Goal: Task Accomplishment & Management: Complete application form

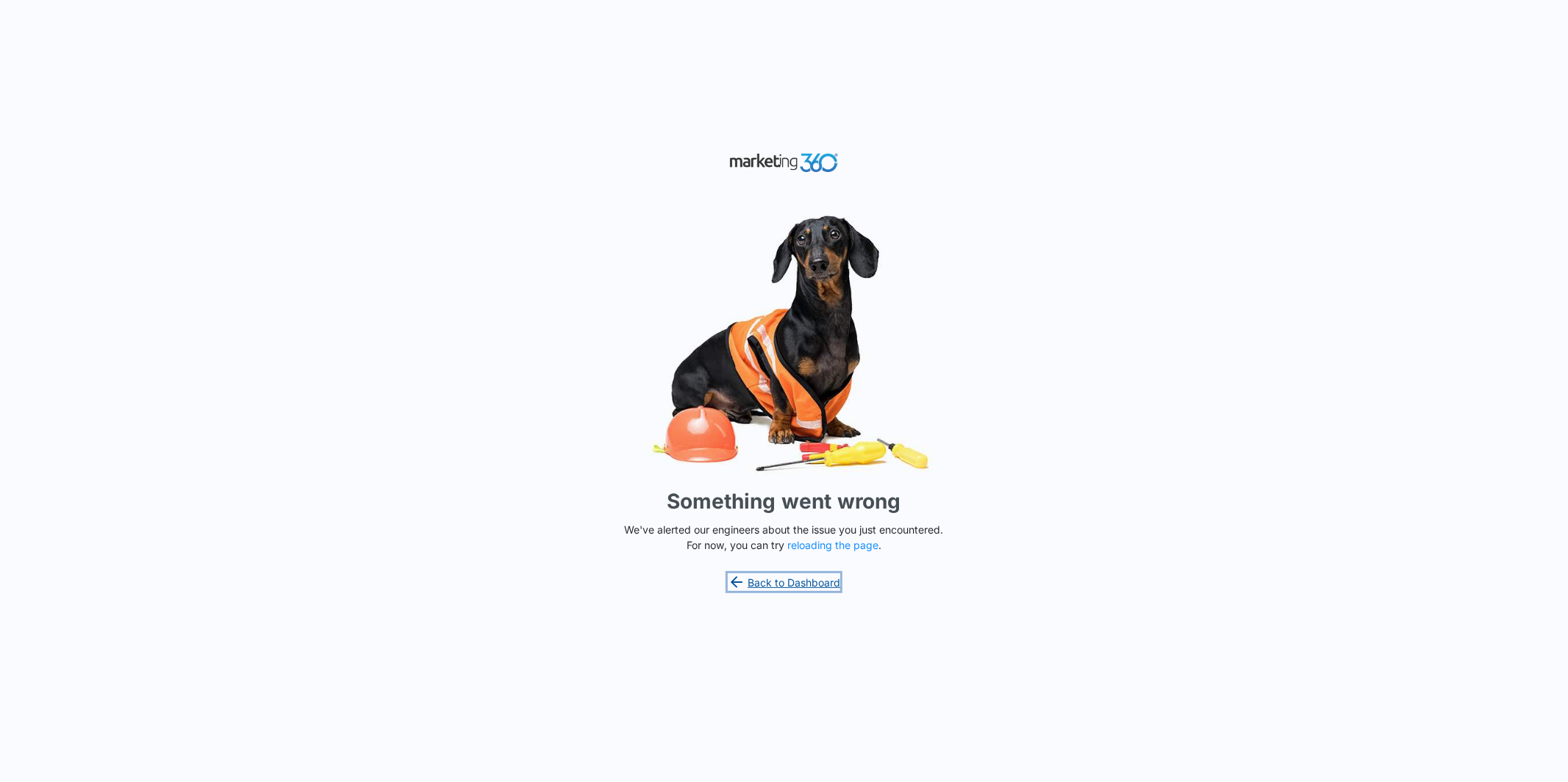
click at [809, 580] on link "Back to Dashboard" at bounding box center [784, 582] width 113 height 18
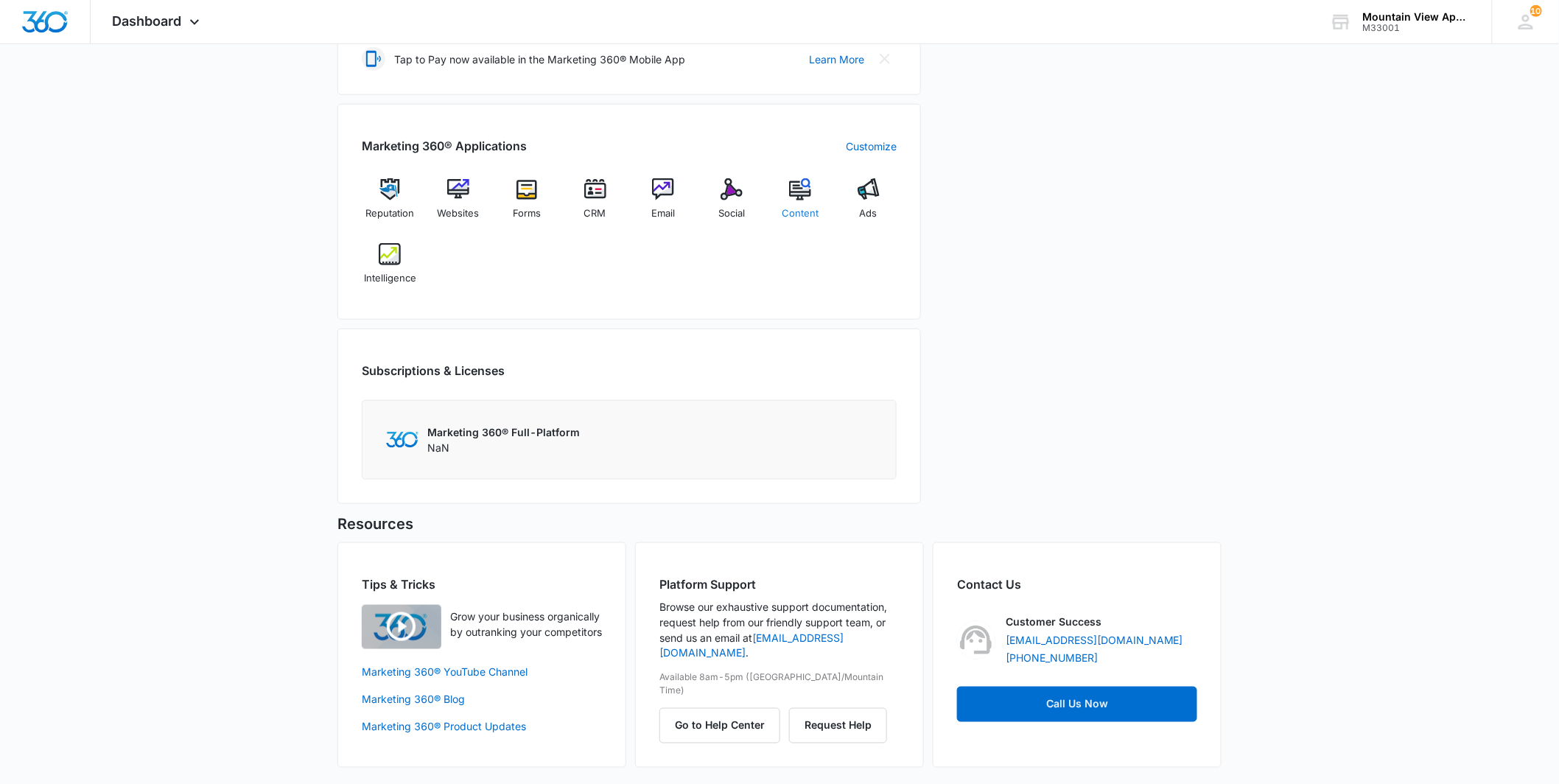
scroll to position [514, 0]
click at [601, 200] on div "CRM" at bounding box center [595, 203] width 57 height 52
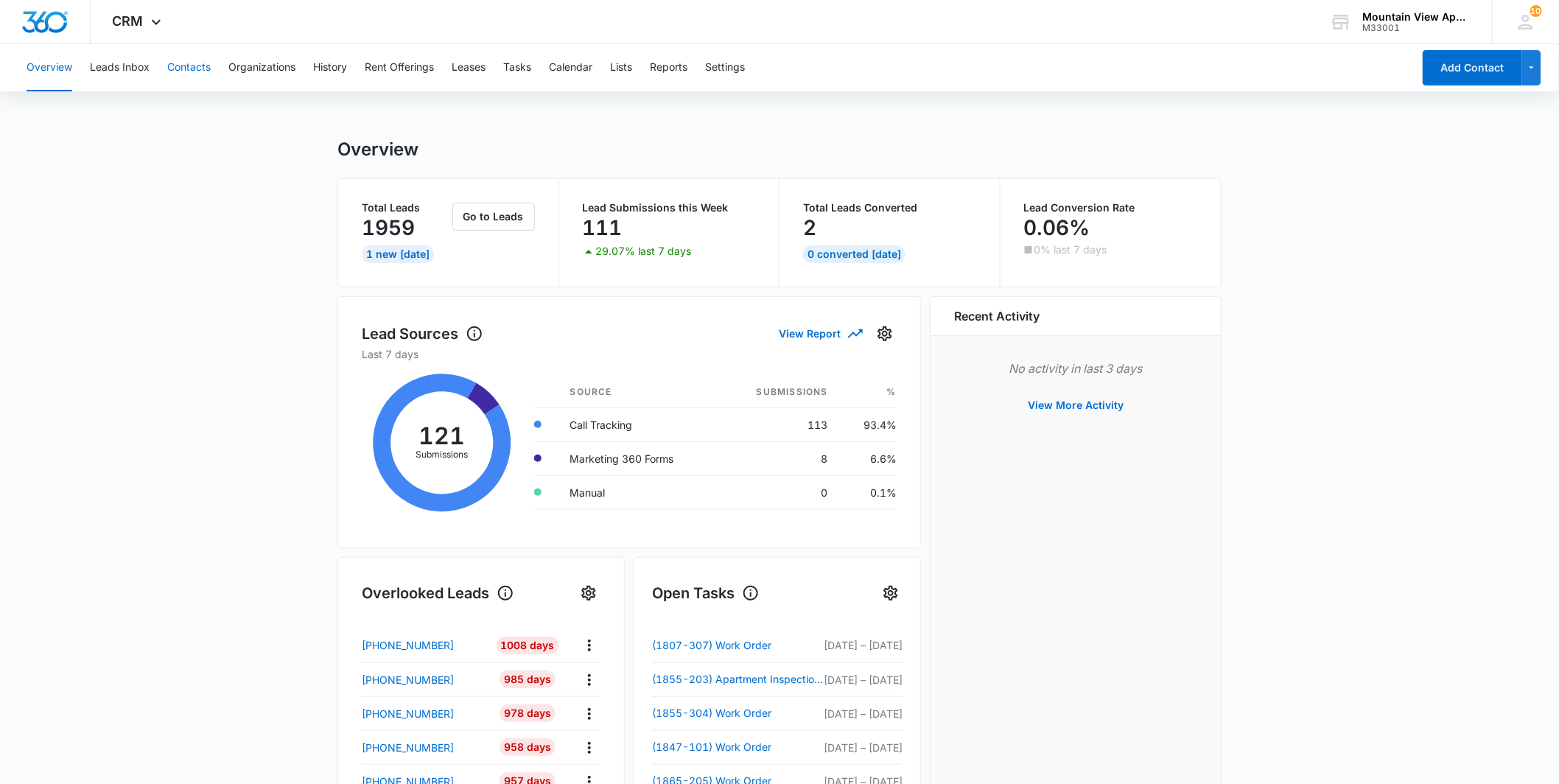
click at [192, 85] on button "Contacts" at bounding box center [189, 68] width 44 height 48
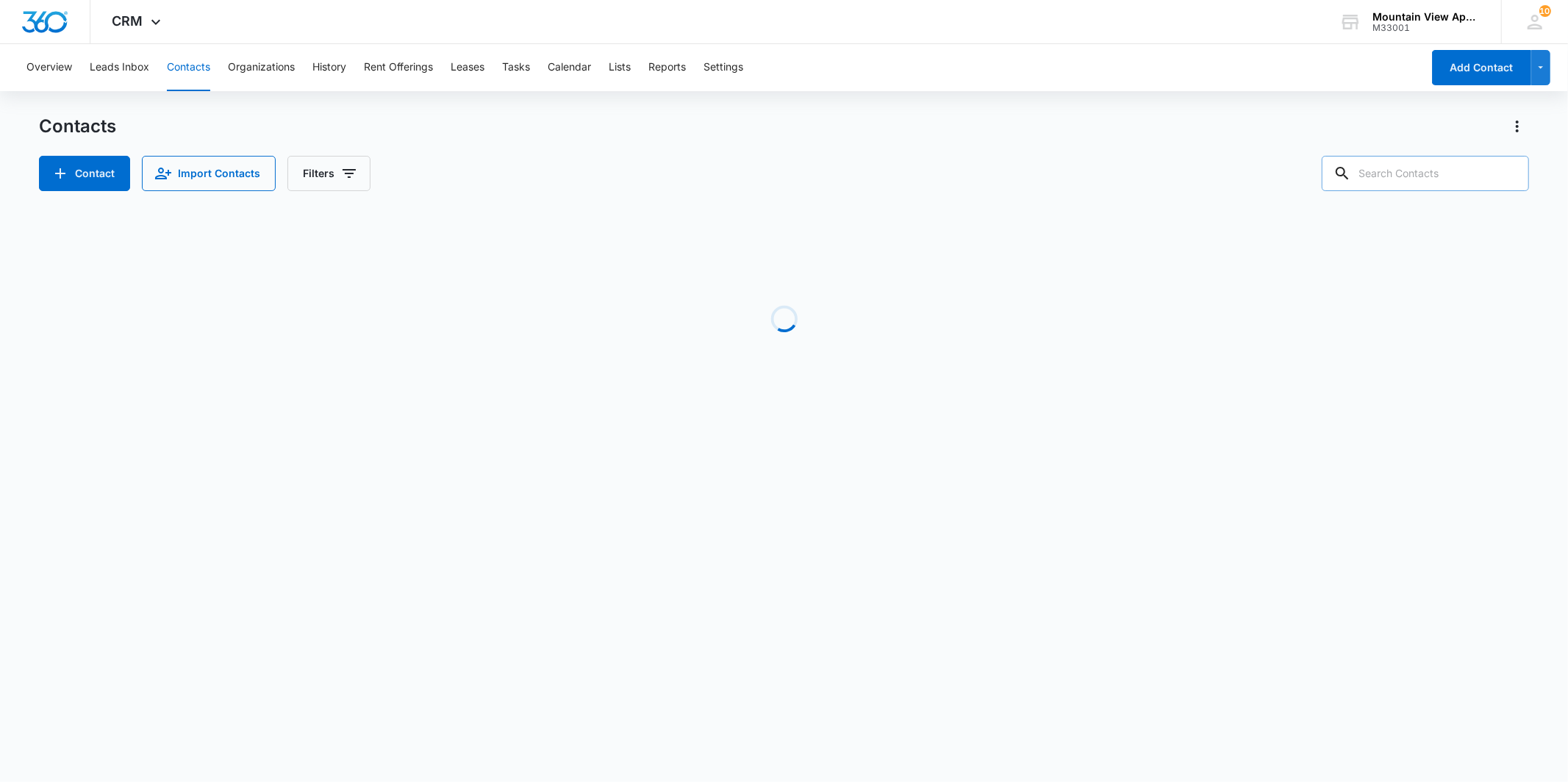
click at [1416, 180] on input "text" at bounding box center [1425, 174] width 207 height 35
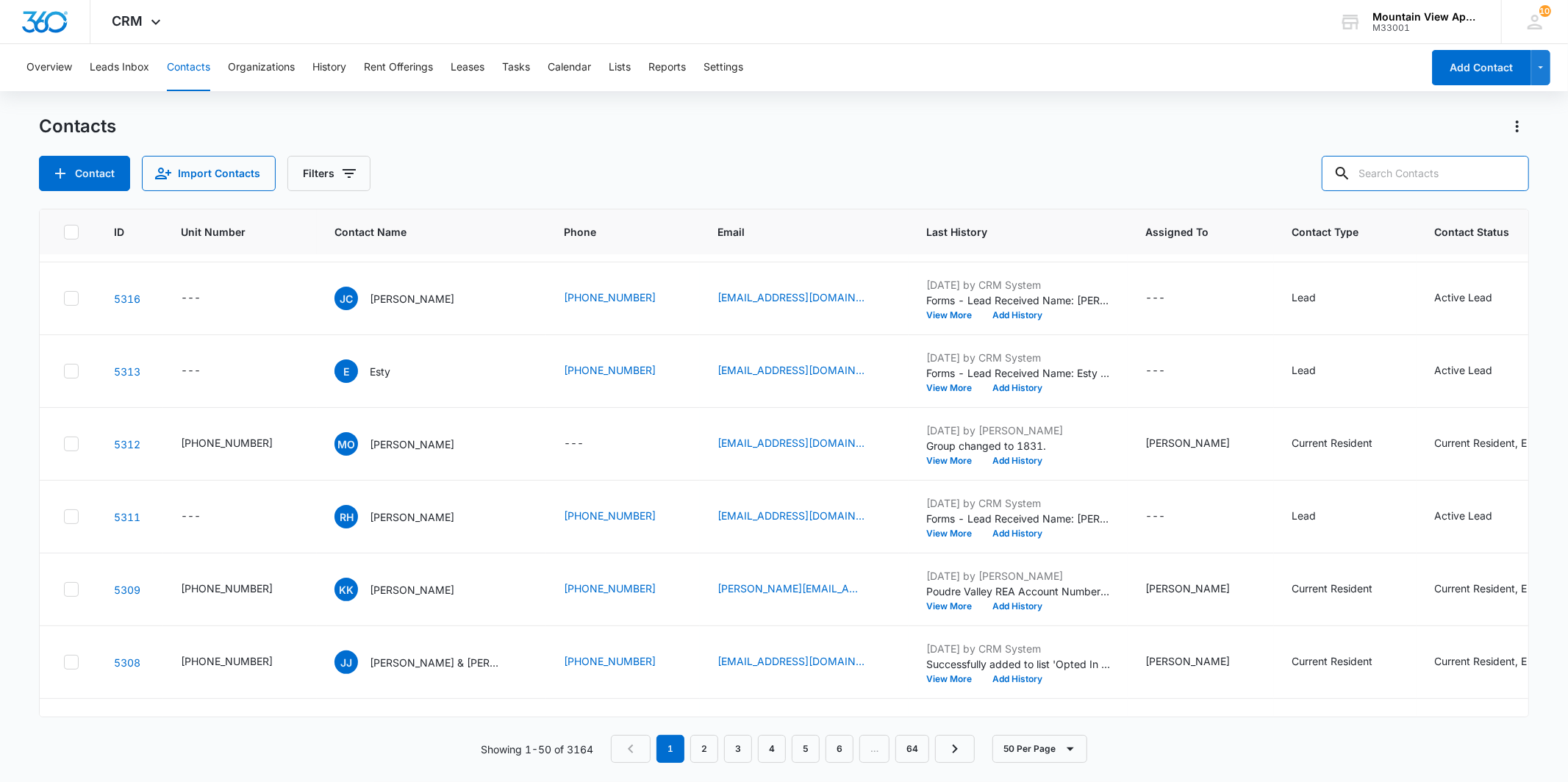
scroll to position [898, 0]
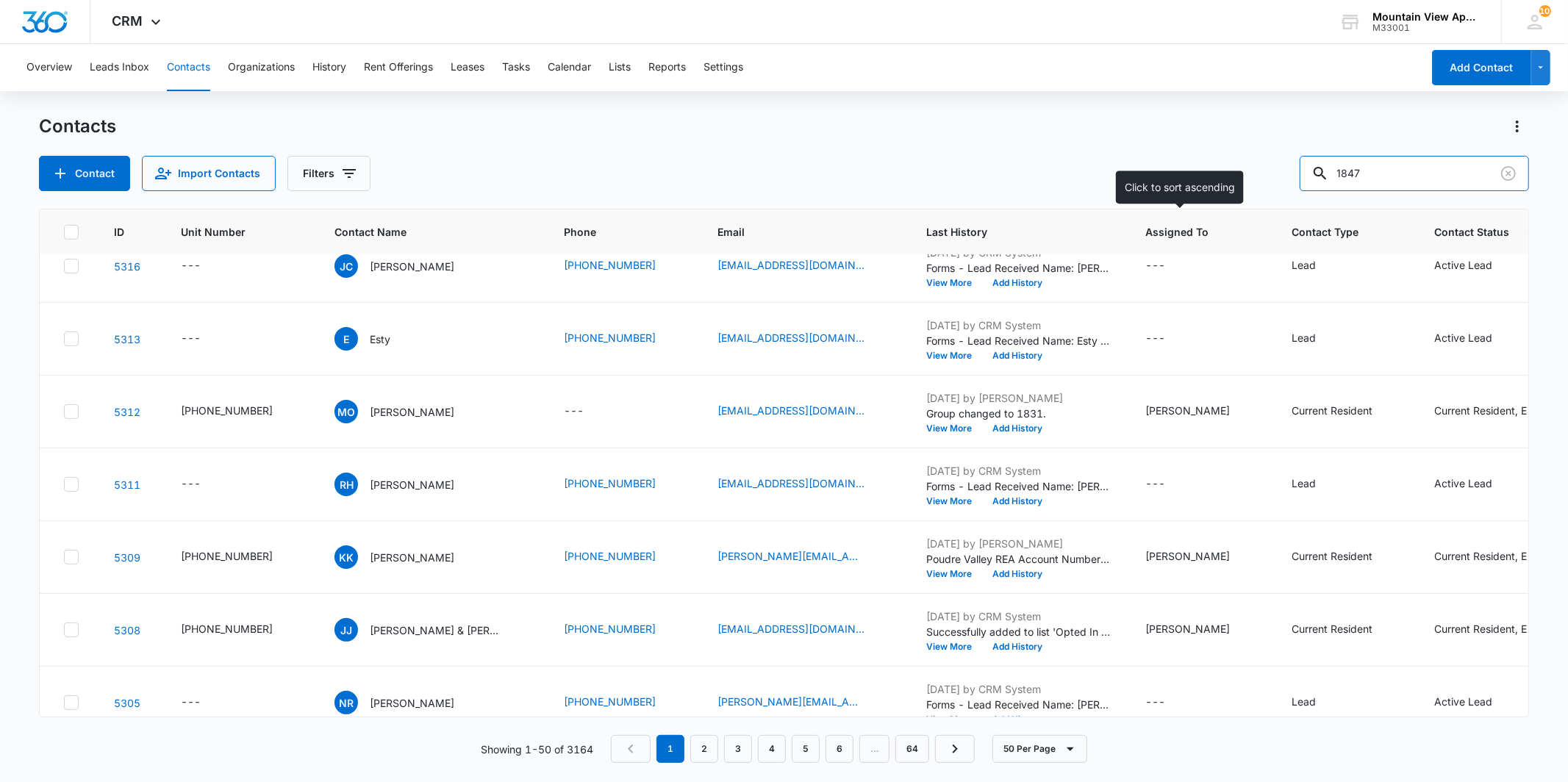
type input "1847"
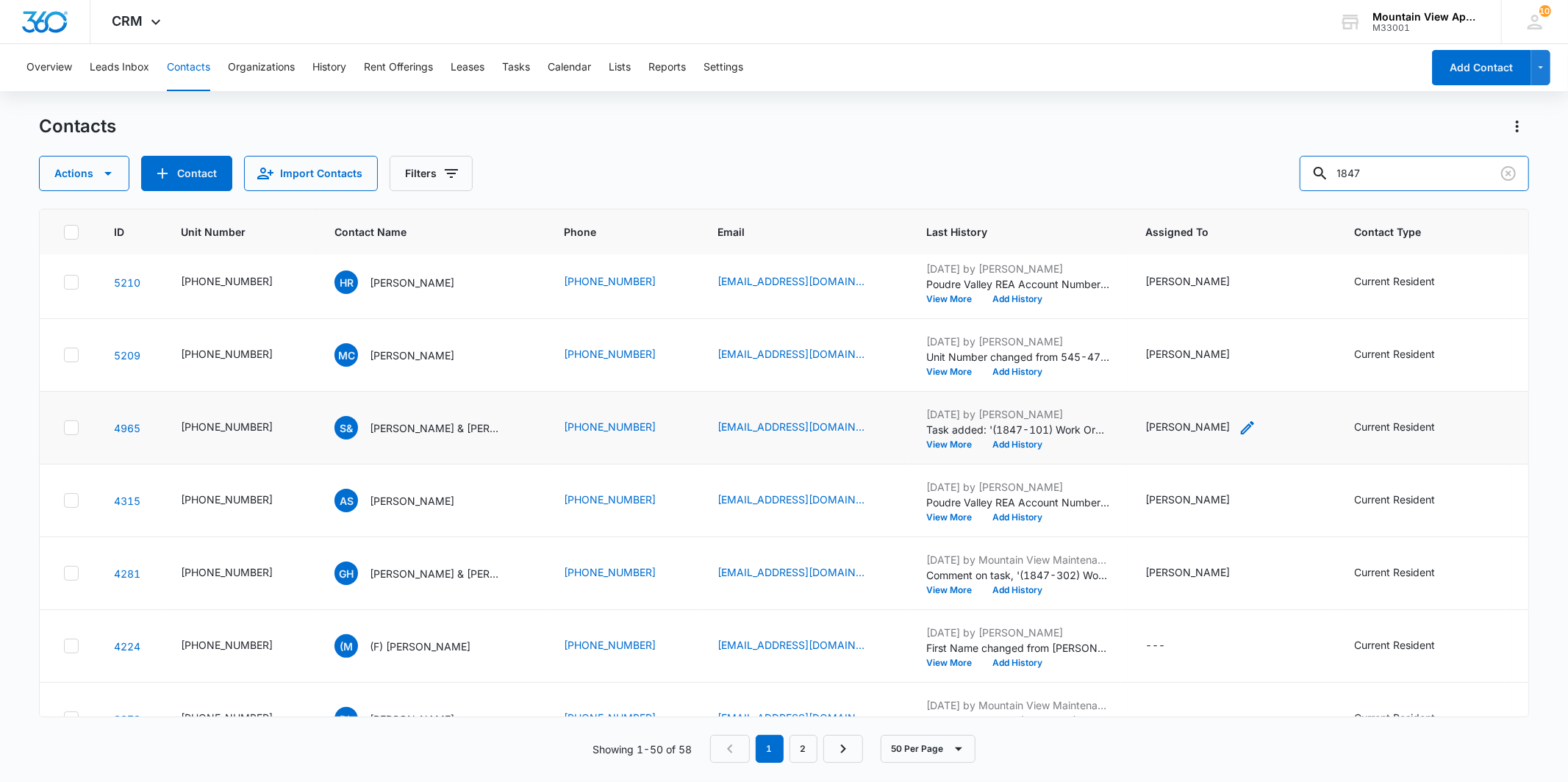
scroll to position [0, 0]
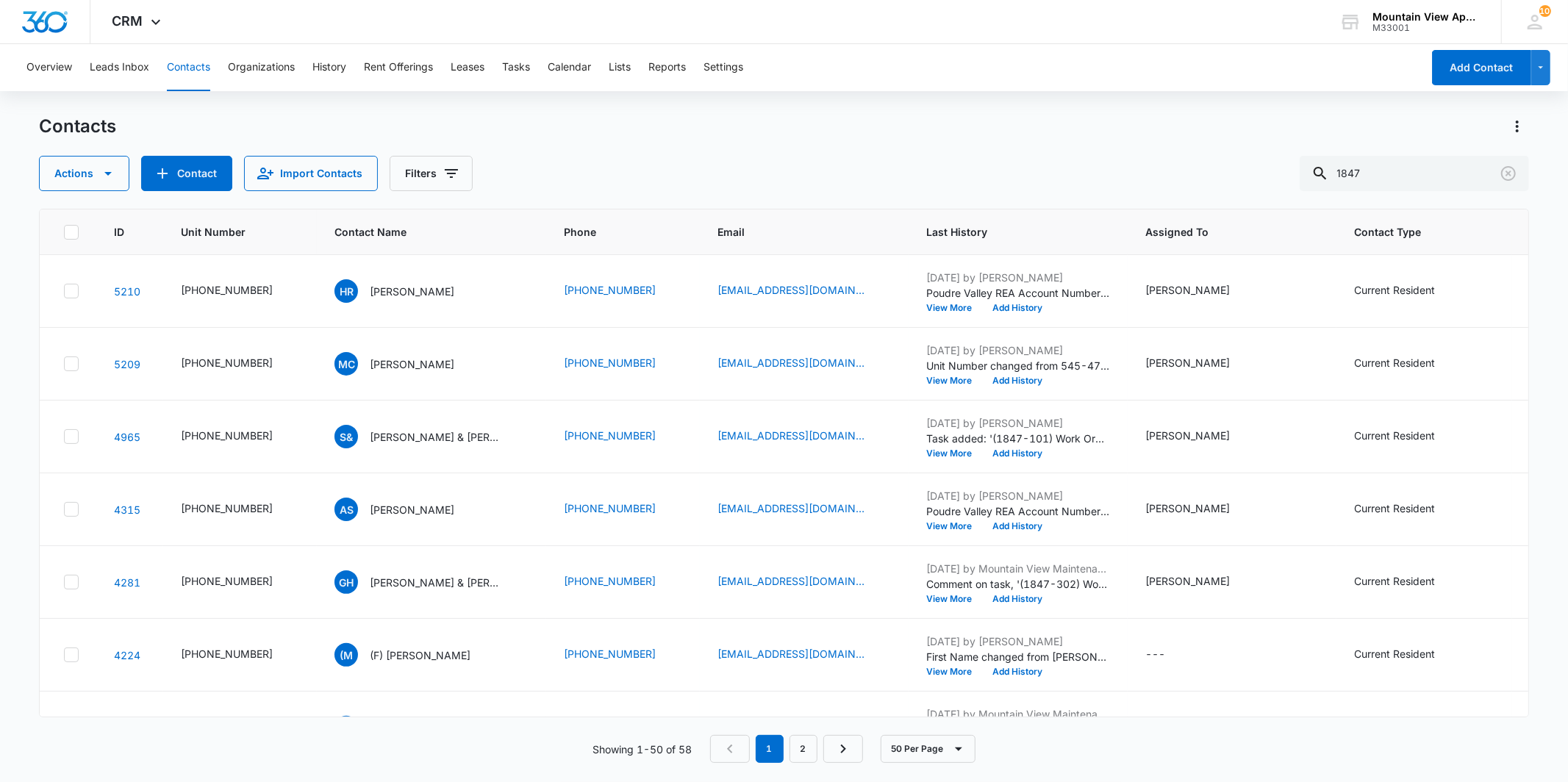
click at [1144, 143] on div "Contacts Actions Contact Import Contacts Filters 1847" at bounding box center [784, 153] width 1489 height 76
click at [807, 750] on link "2" at bounding box center [803, 748] width 28 height 28
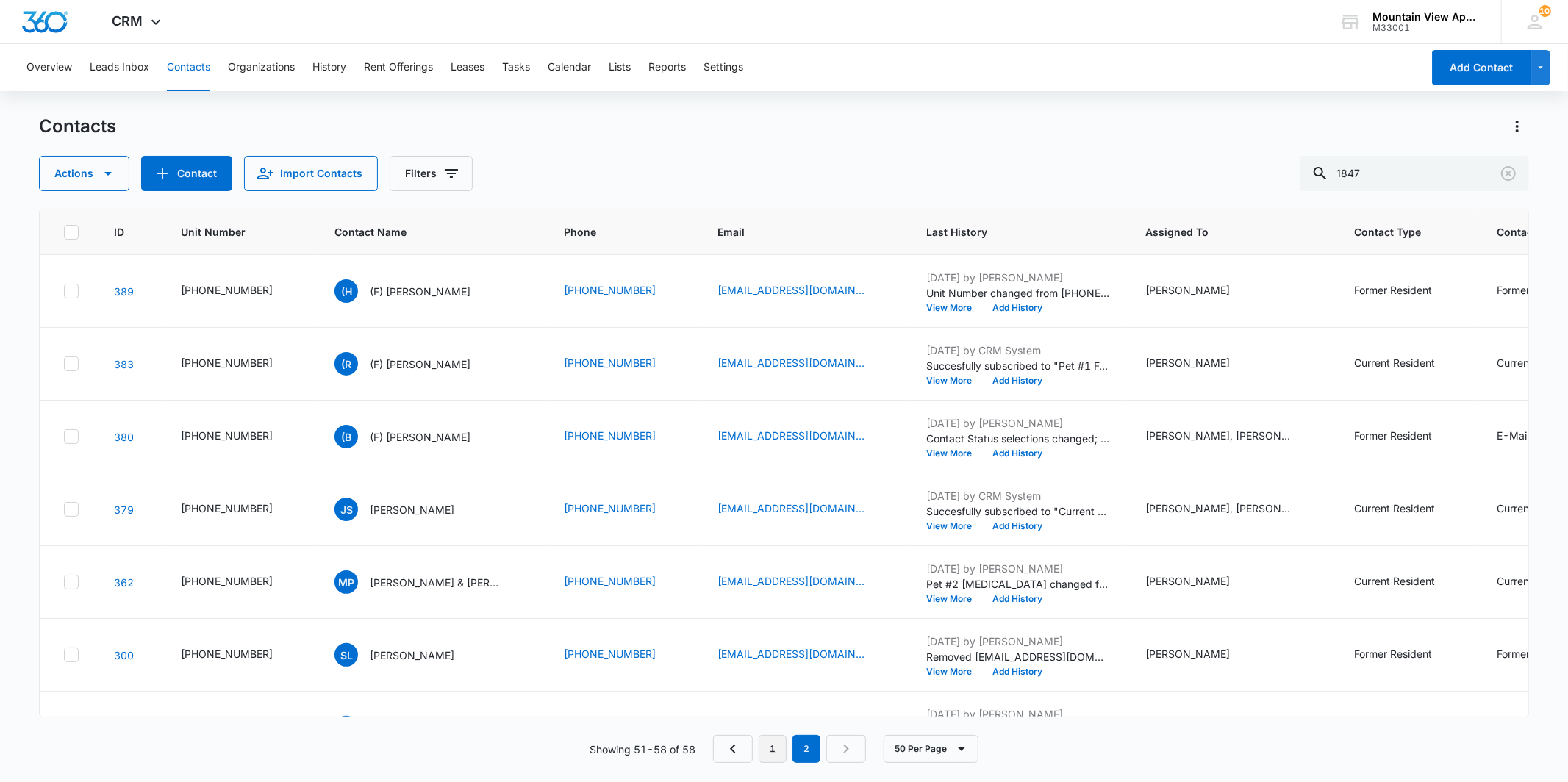
click at [780, 748] on link "1" at bounding box center [772, 748] width 28 height 28
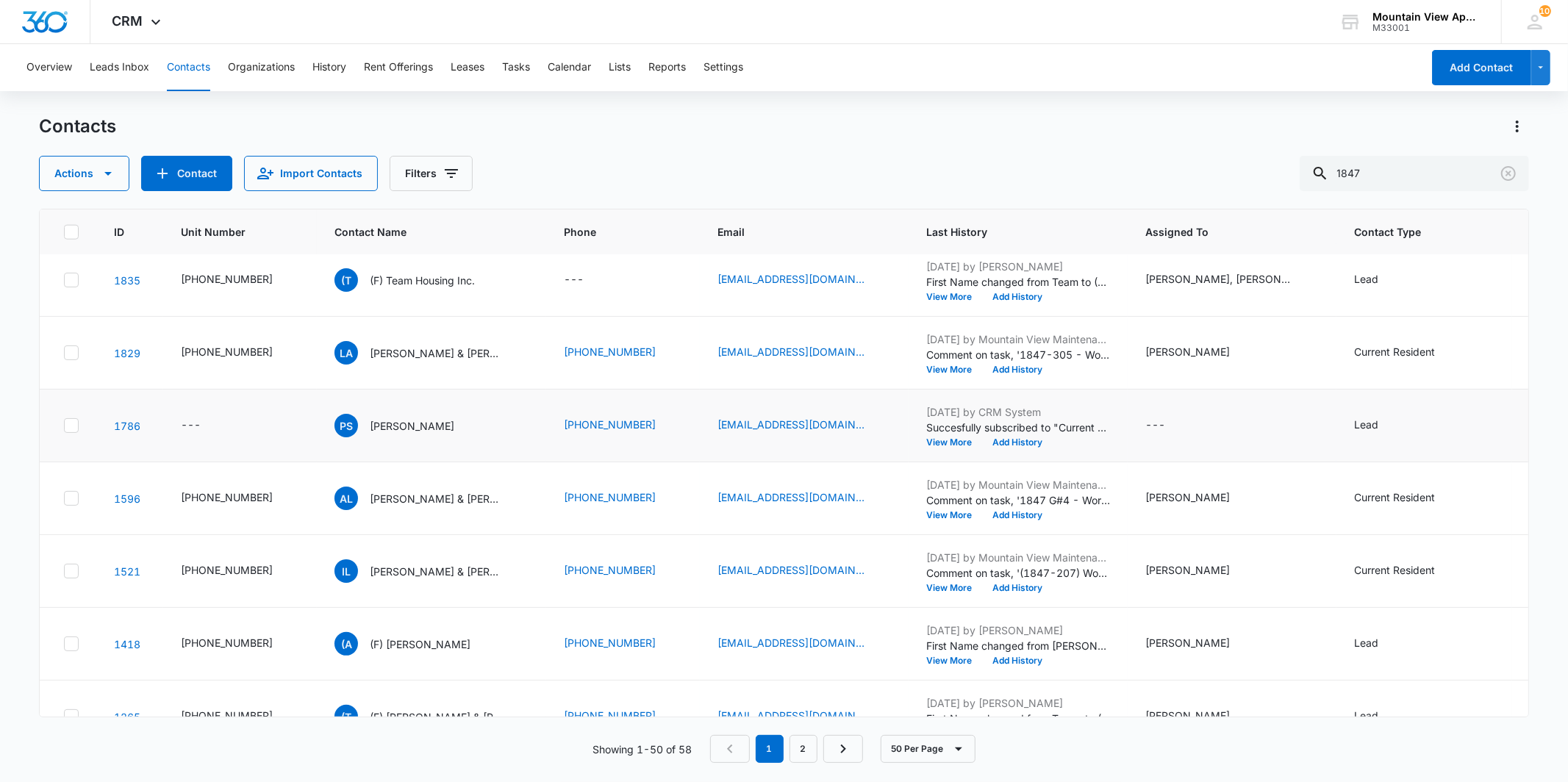
scroll to position [1470, 0]
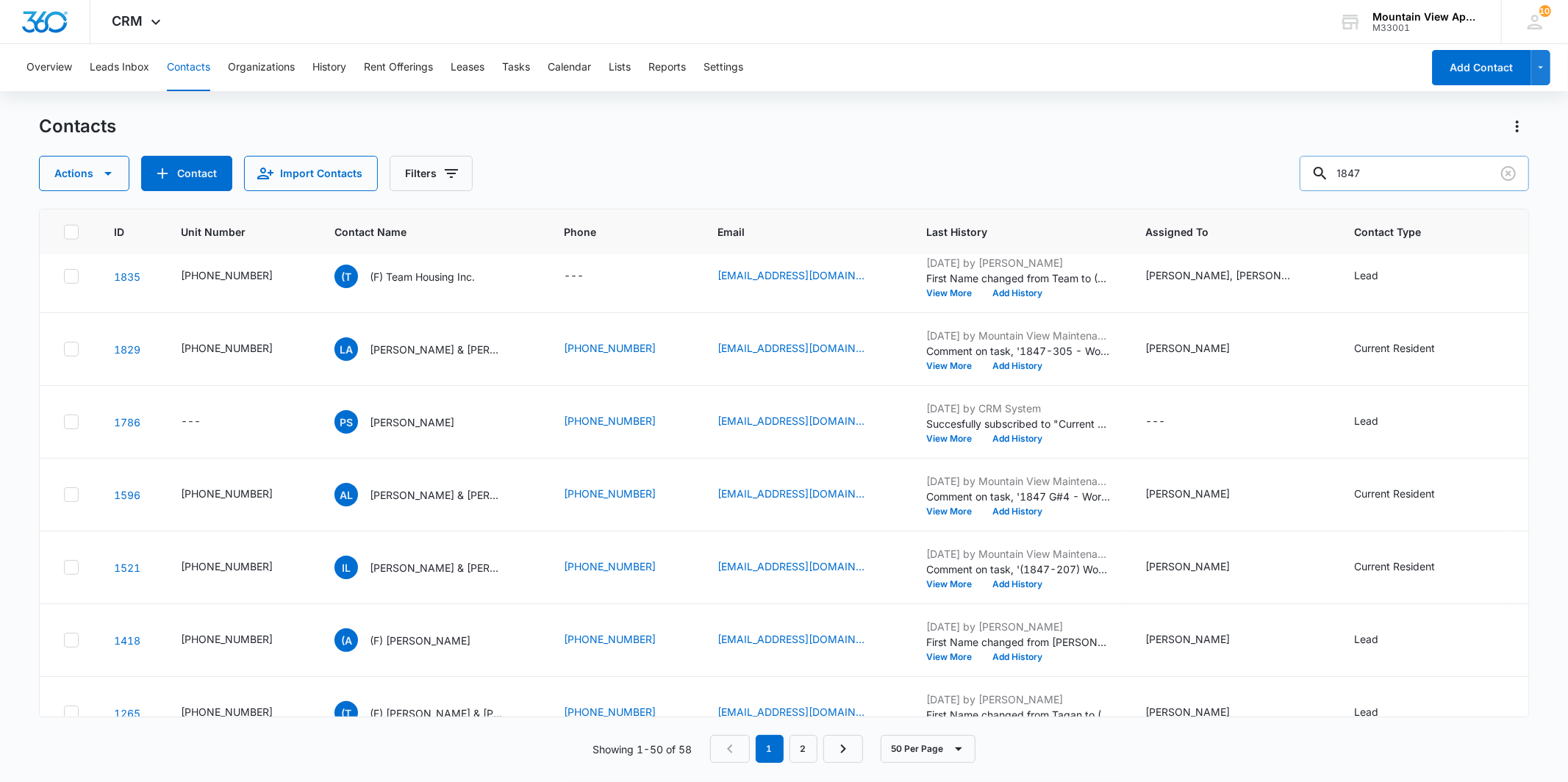
drag, startPoint x: 1393, startPoint y: 161, endPoint x: 1317, endPoint y: 179, distance: 78.1
click at [1317, 179] on input "1847" at bounding box center [1414, 174] width 229 height 35
type input "[PERSON_NAME]"
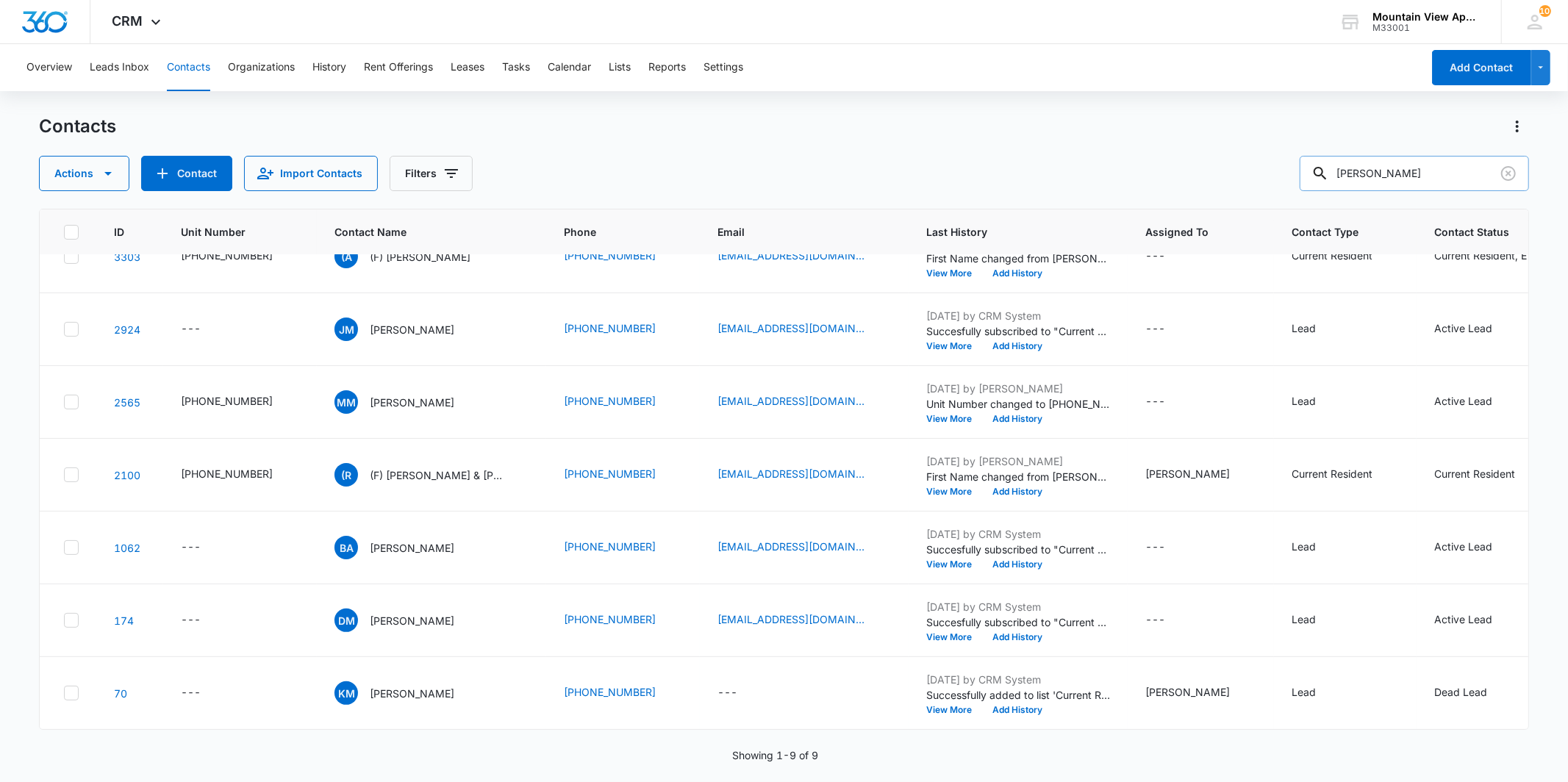
scroll to position [0, 0]
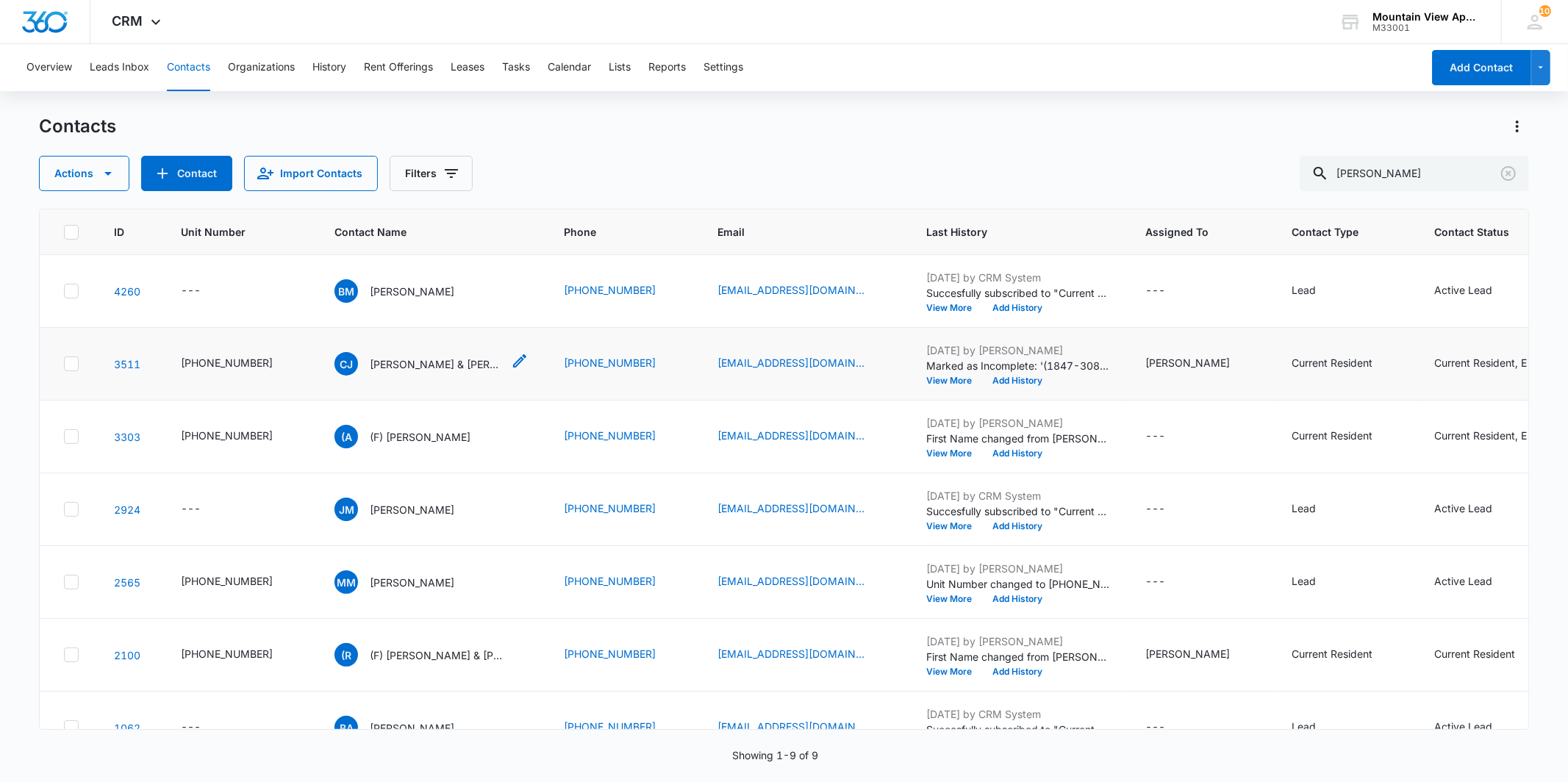
click at [398, 356] on p "[PERSON_NAME] & [PERSON_NAME]" at bounding box center [436, 364] width 132 height 15
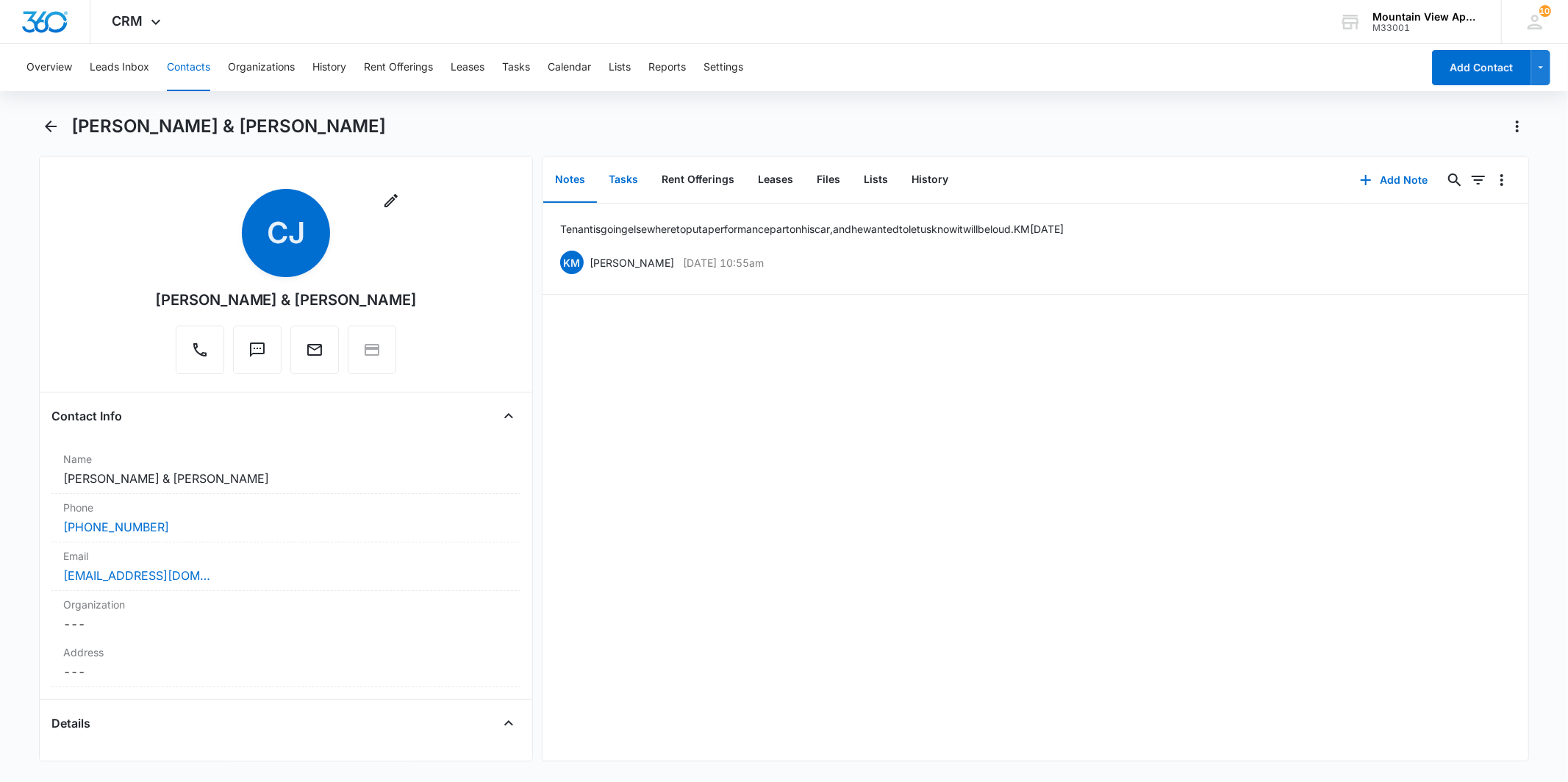
click at [629, 189] on button "Tasks" at bounding box center [623, 180] width 53 height 46
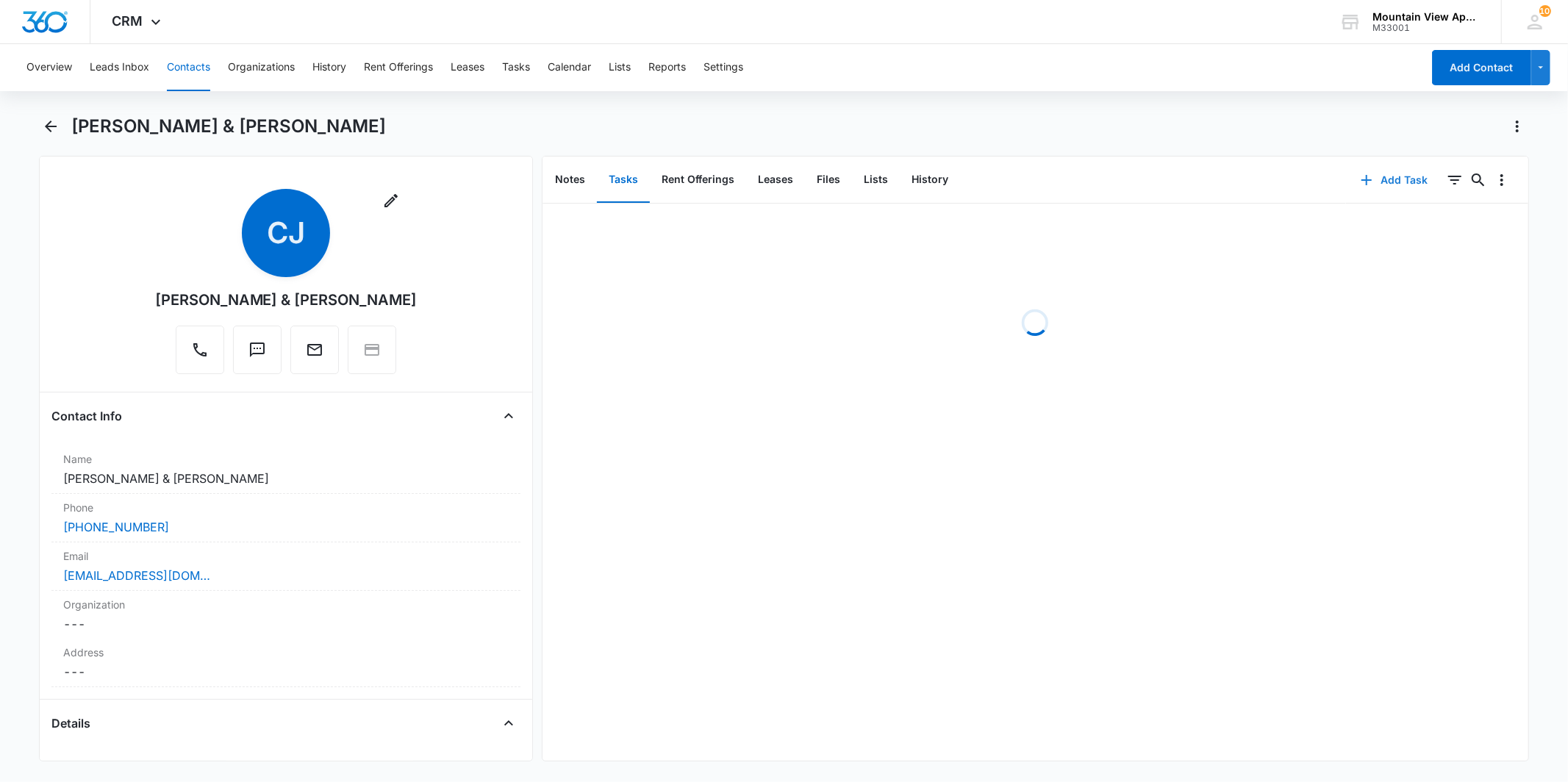
click at [1375, 187] on button "Add Task" at bounding box center [1394, 180] width 97 height 35
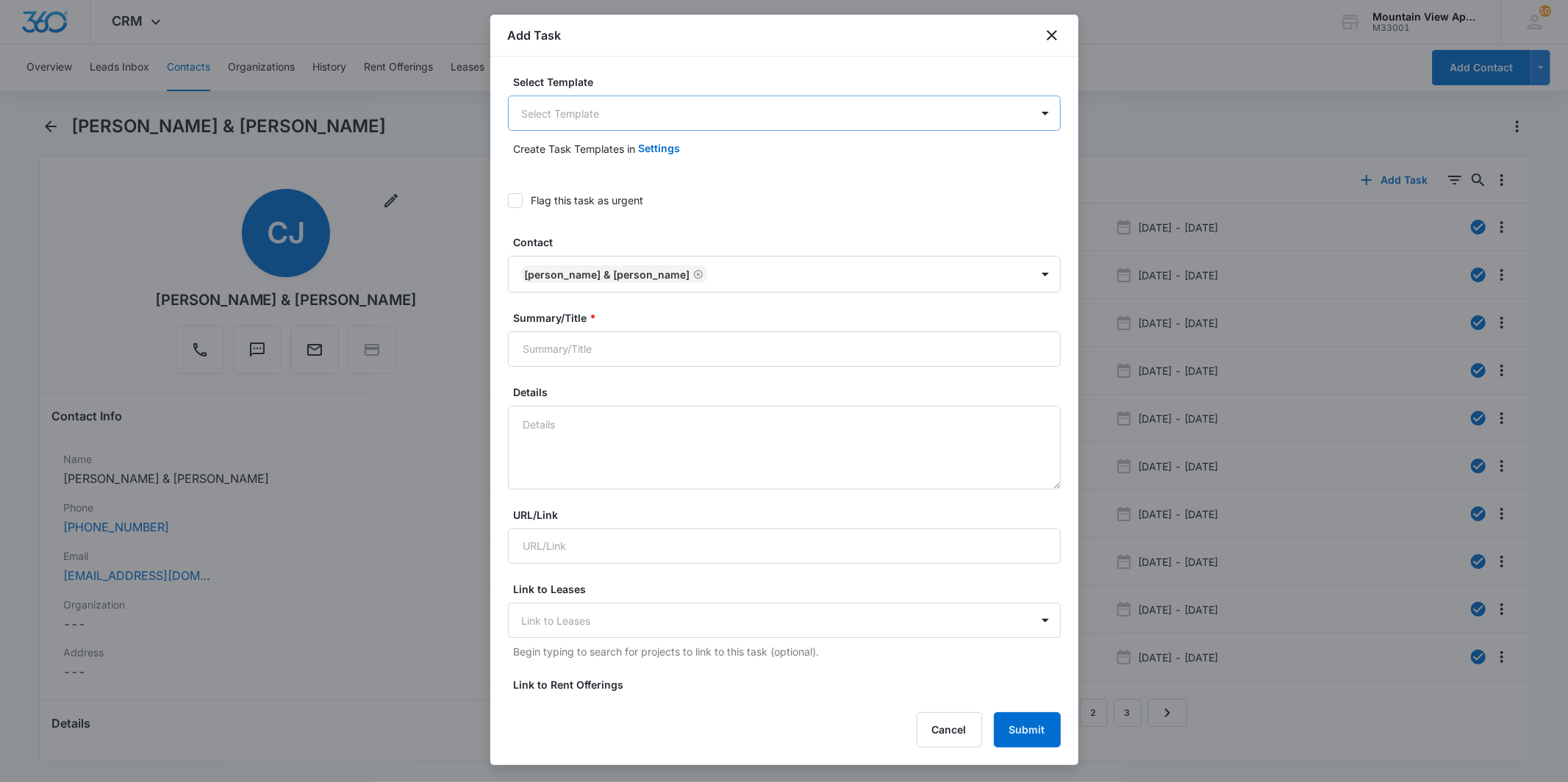
click at [728, 118] on body "CRM Apps Reputation Websites Forms CRM Email Social Content Ads Intelligence Fi…" at bounding box center [784, 391] width 1568 height 782
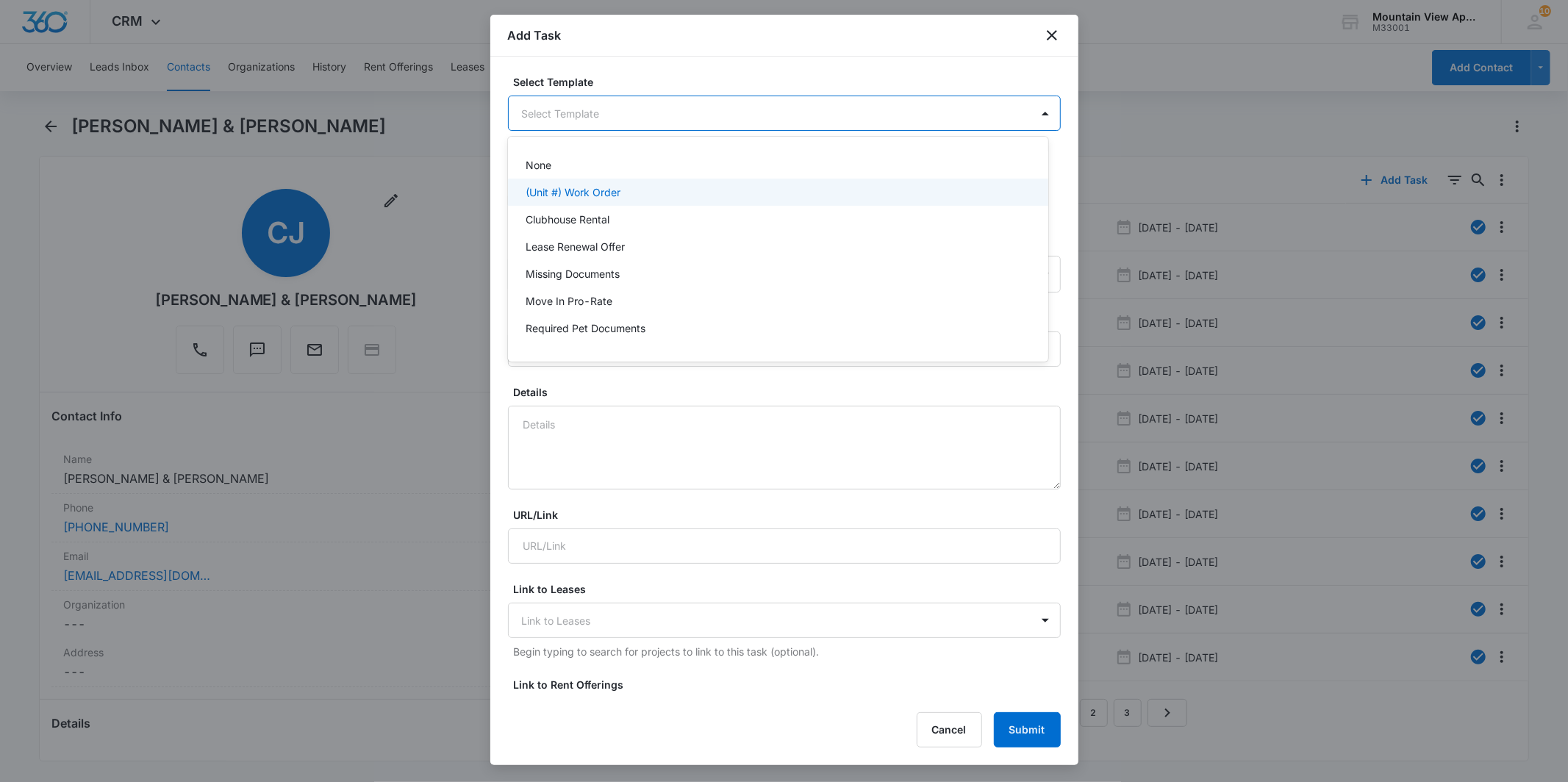
click at [694, 180] on div "(Unit #) Work Order" at bounding box center [778, 193] width 541 height 28
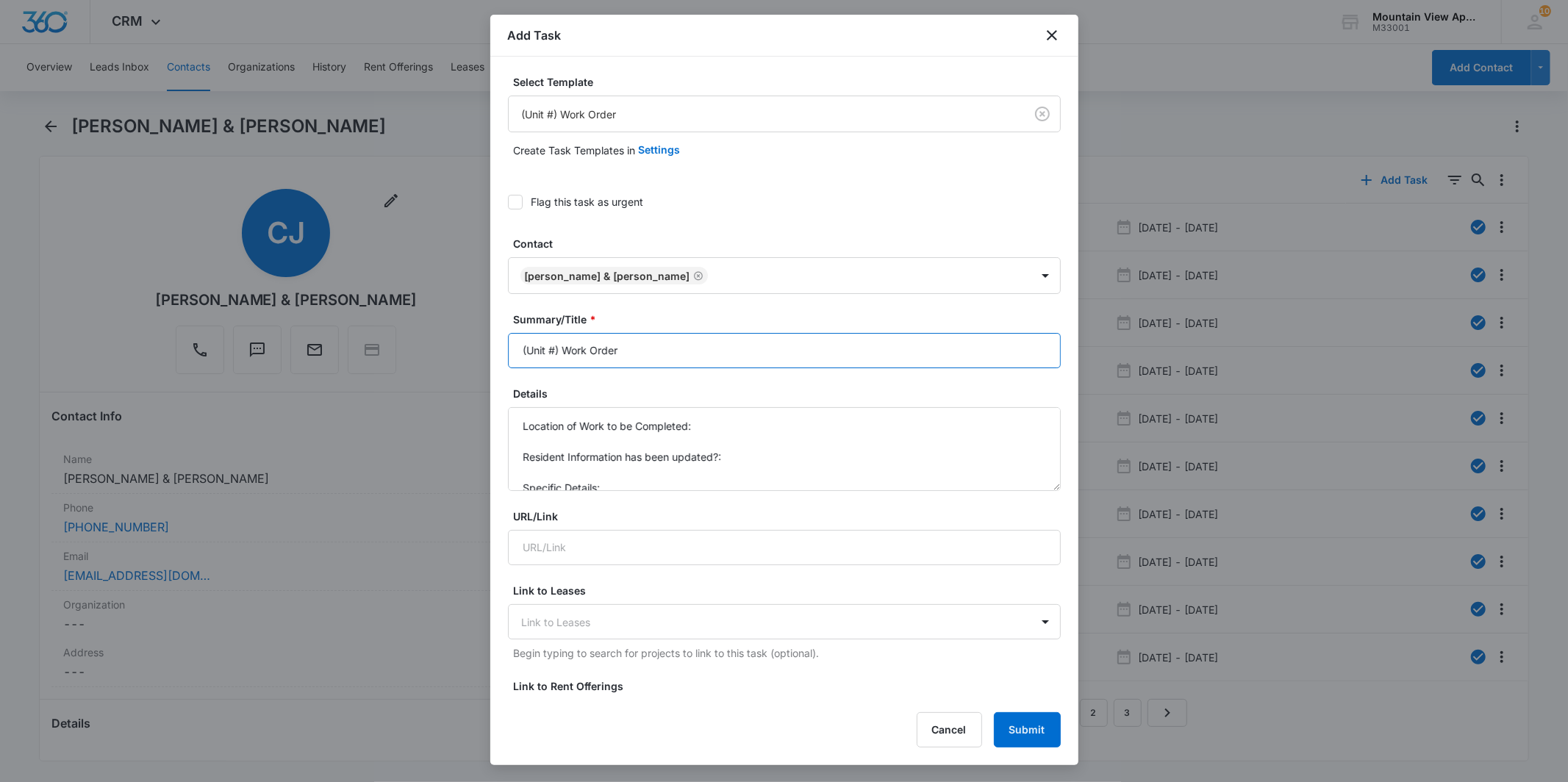
click at [554, 352] on input "(Unit #) Work Order" at bounding box center [784, 350] width 553 height 35
type input "(1847-308) Work Order"
click at [711, 427] on textarea "Location of Work to be Completed: Resident Information has been updated?: Speci…" at bounding box center [784, 449] width 553 height 84
click at [740, 466] on textarea "Location of Work to be Completed: Kitchen Resident Information has been updated…" at bounding box center [784, 449] width 553 height 84
click at [787, 479] on textarea "Location of Work to be Completed: Kitchen Resident Information has been updated…" at bounding box center [784, 449] width 553 height 84
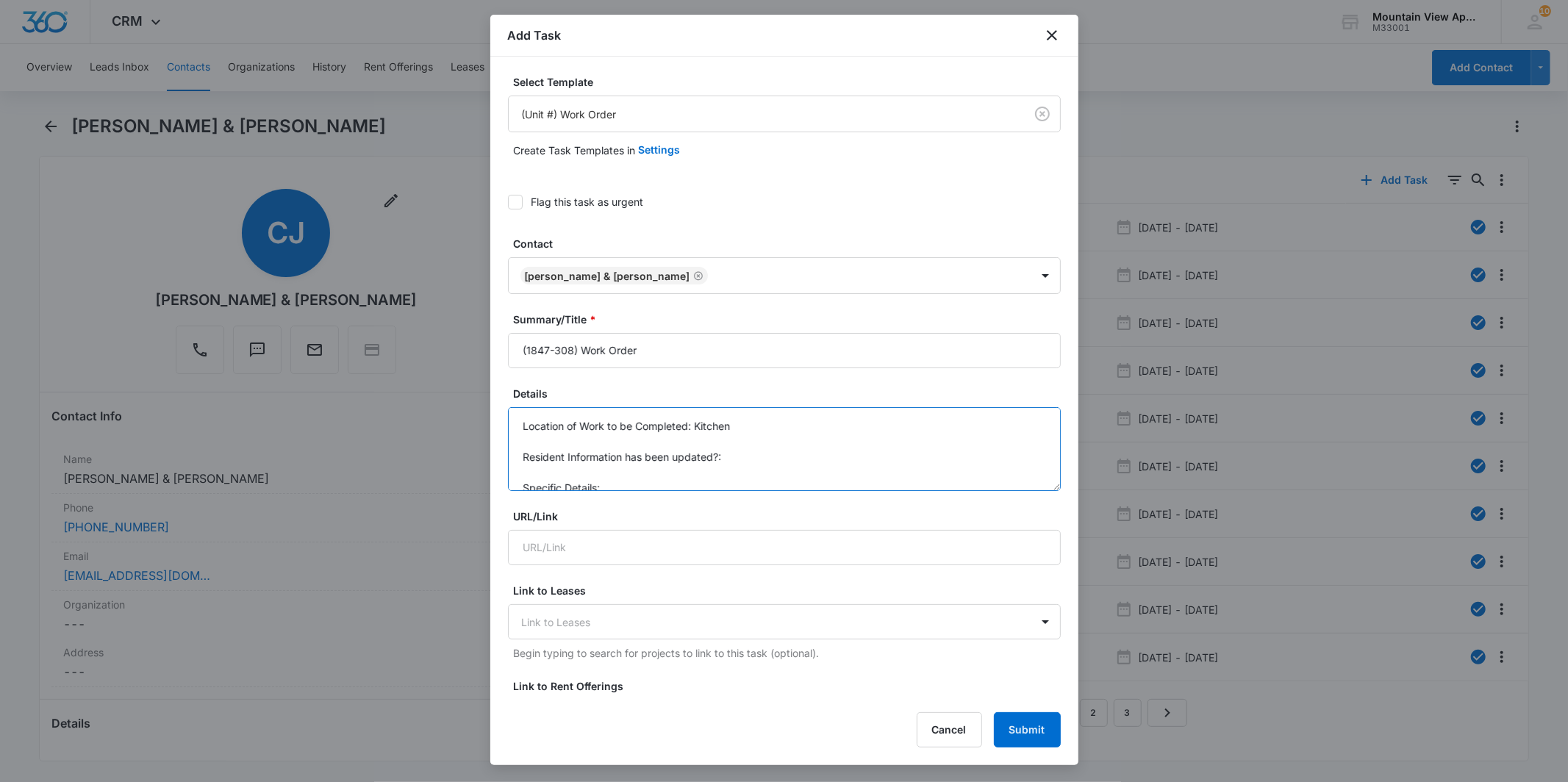
click at [752, 419] on textarea "Location of Work to be Completed: Kitchen Resident Information has been updated…" at bounding box center [784, 449] width 553 height 84
click at [755, 446] on textarea "Location of Work to be Completed: Kitchen Resident Information has been updated…" at bounding box center [784, 449] width 553 height 84
click at [686, 460] on textarea "Location of Work to be Completed: Kitchen Resident Information has been updated…" at bounding box center [784, 449] width 553 height 84
click at [712, 482] on textarea "Location of Work to be Completed: Kitchen Resident Information has been updated…" at bounding box center [784, 449] width 553 height 84
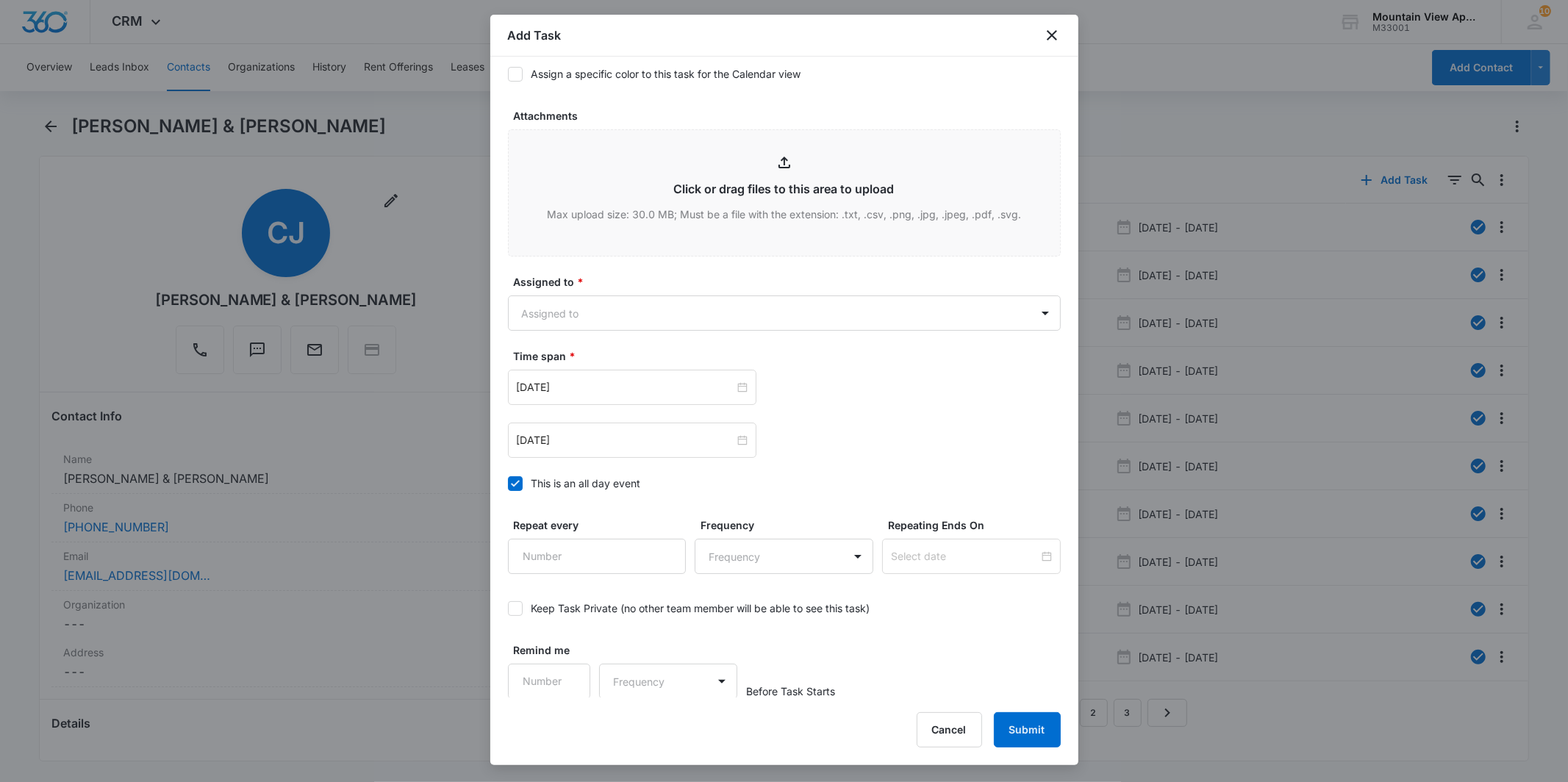
scroll to position [717, 0]
type textarea "Location of Work to be Completed: Kitchen Resident Information has been updated…"
click at [891, 333] on form "Select Template (Unit #) Work Order Create Task Templates in Settings Flag this…" at bounding box center [784, 28] width 553 height 1341
click at [897, 321] on body "CRM Apps Reputation Websites Forms CRM Email Social Content Ads Intelligence Fi…" at bounding box center [784, 391] width 1568 height 782
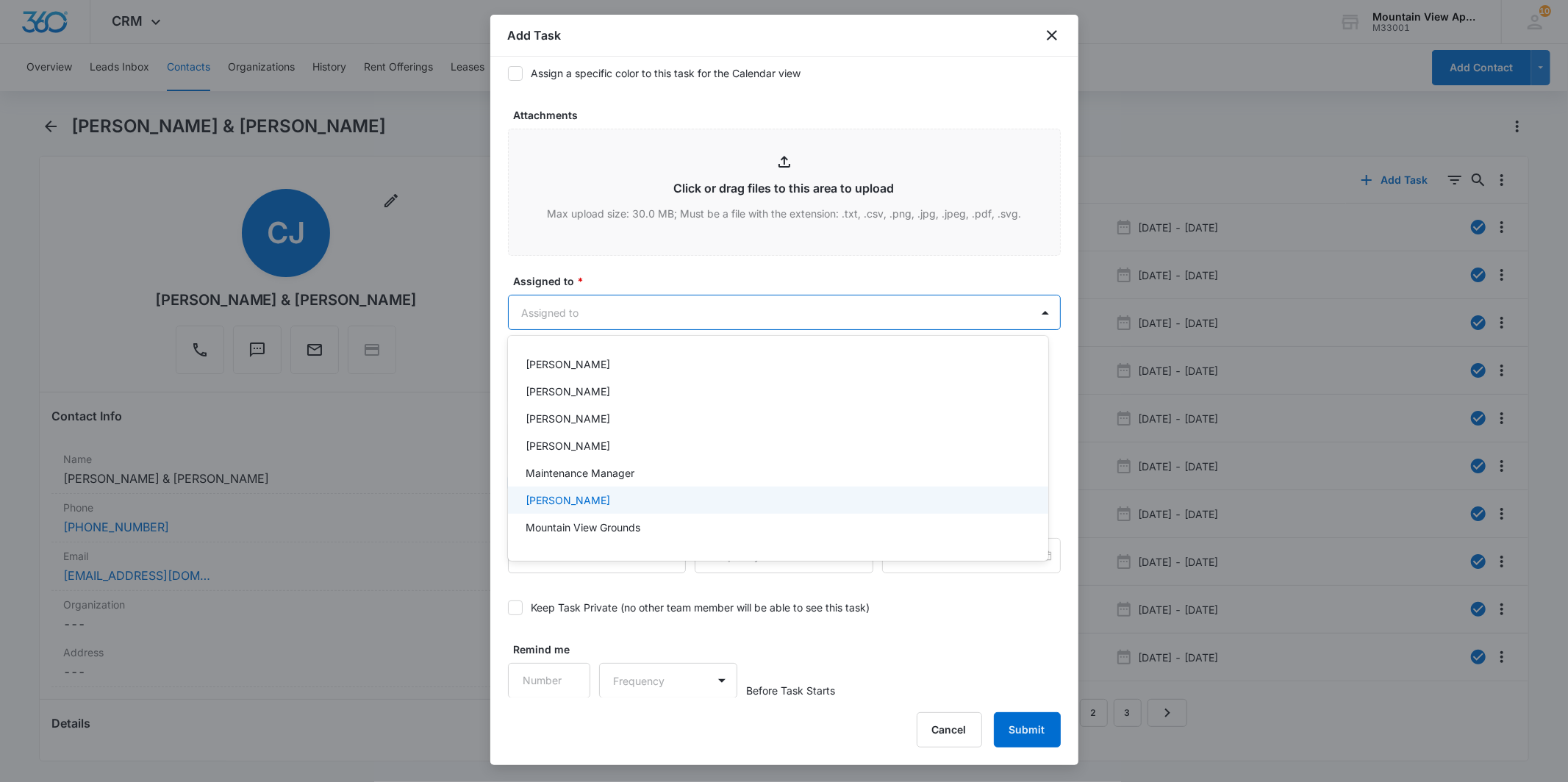
scroll to position [320, 0]
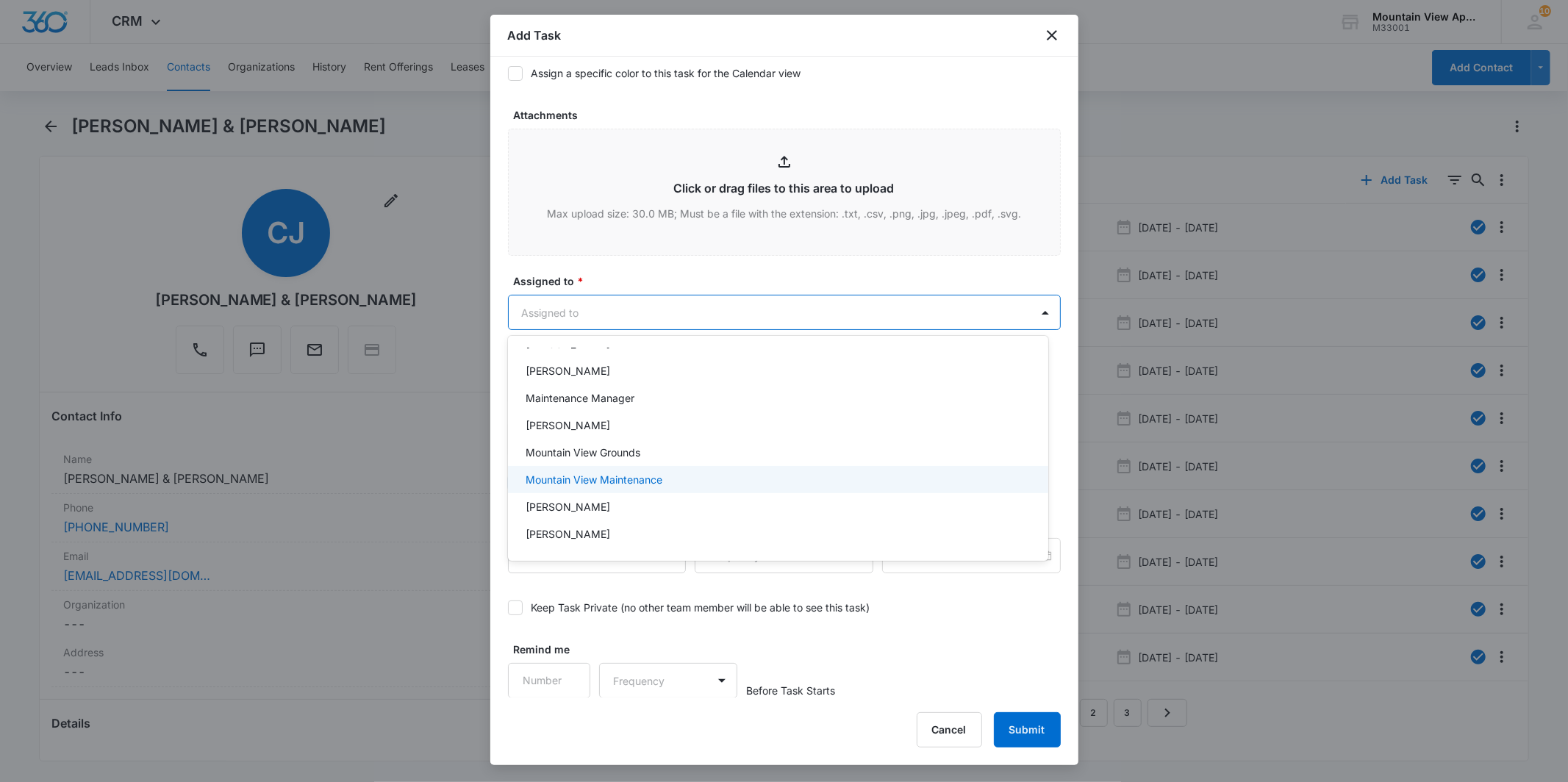
click at [838, 481] on div "Mountain View Maintenance" at bounding box center [776, 479] width 502 height 15
click at [919, 307] on div at bounding box center [784, 391] width 1568 height 782
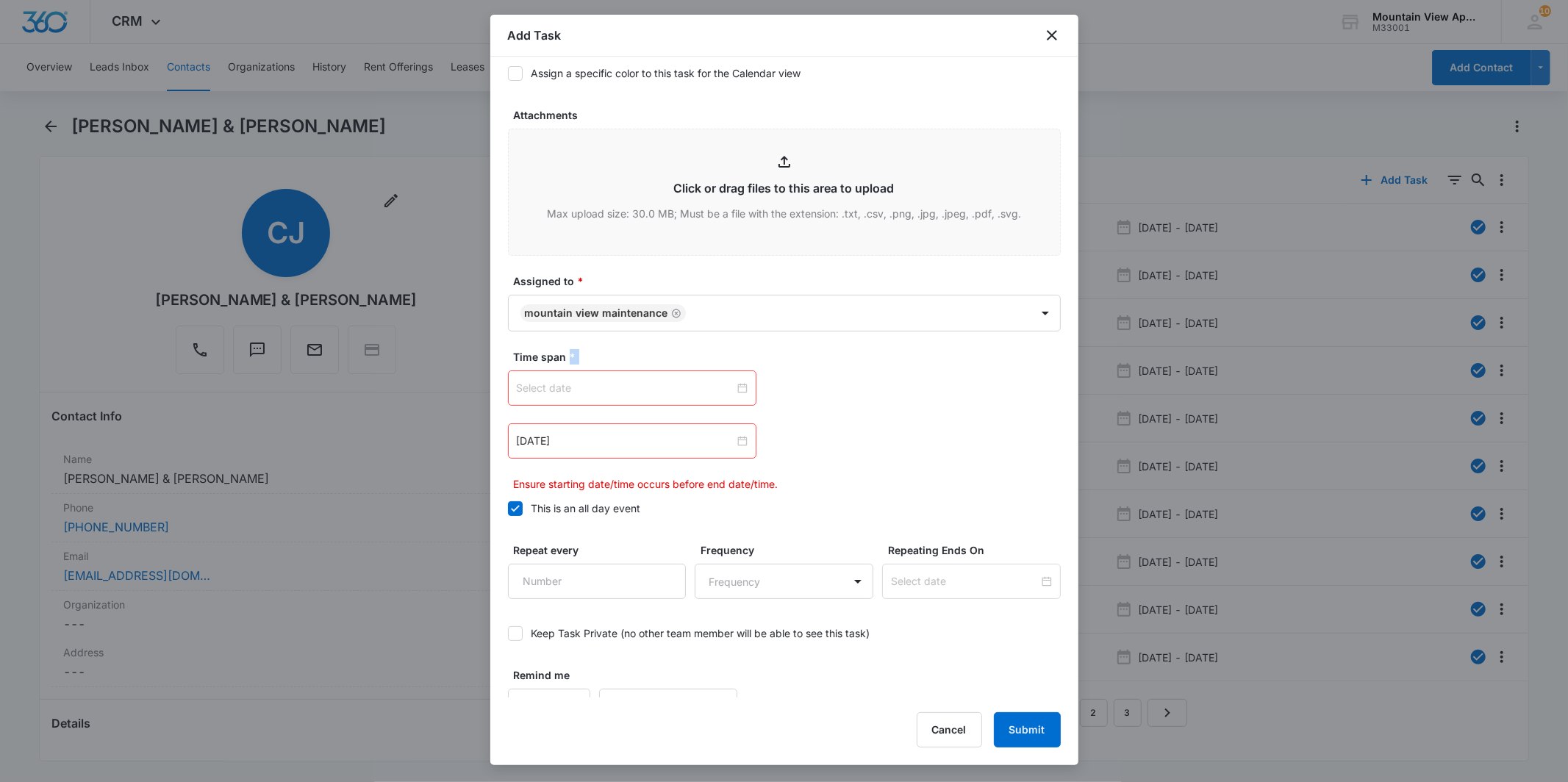
click at [736, 387] on div at bounding box center [632, 388] width 231 height 16
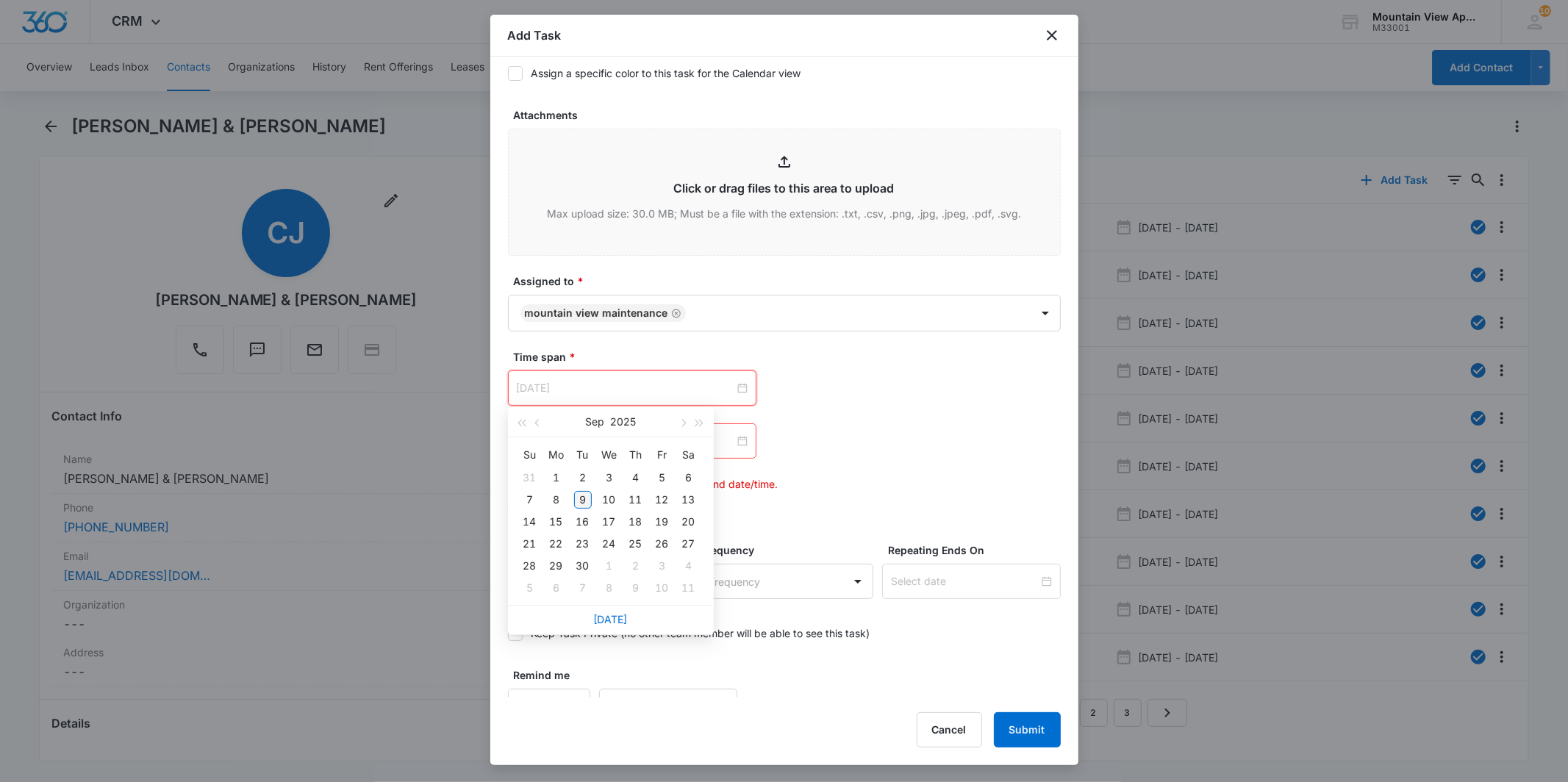
type input "[DATE]"
click at [583, 500] on div "9" at bounding box center [583, 499] width 18 height 18
click at [735, 442] on div at bounding box center [632, 440] width 231 height 16
type input "[DATE]"
click at [639, 548] on div "11" at bounding box center [635, 552] width 18 height 18
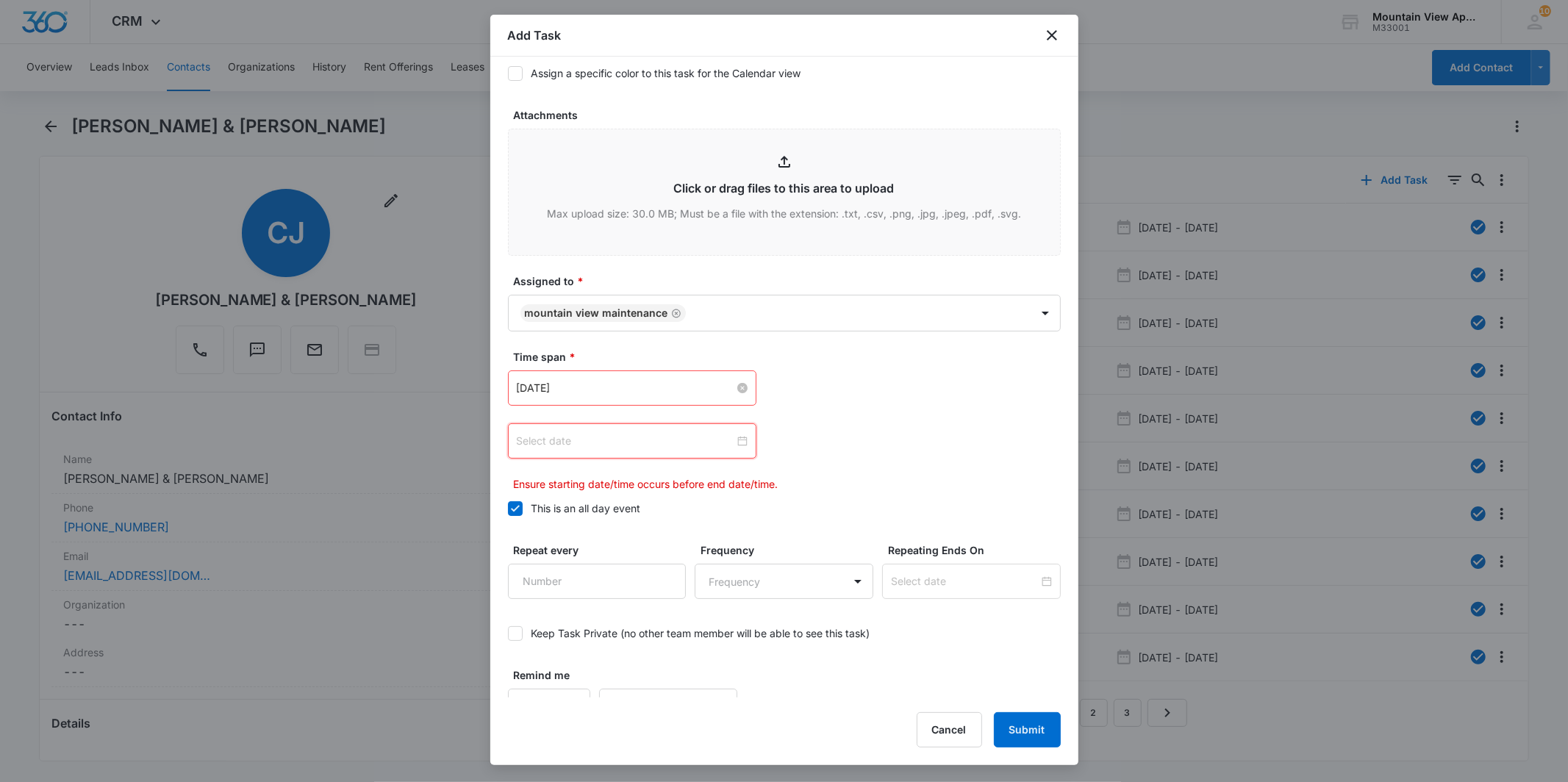
click at [735, 442] on div at bounding box center [632, 440] width 231 height 16
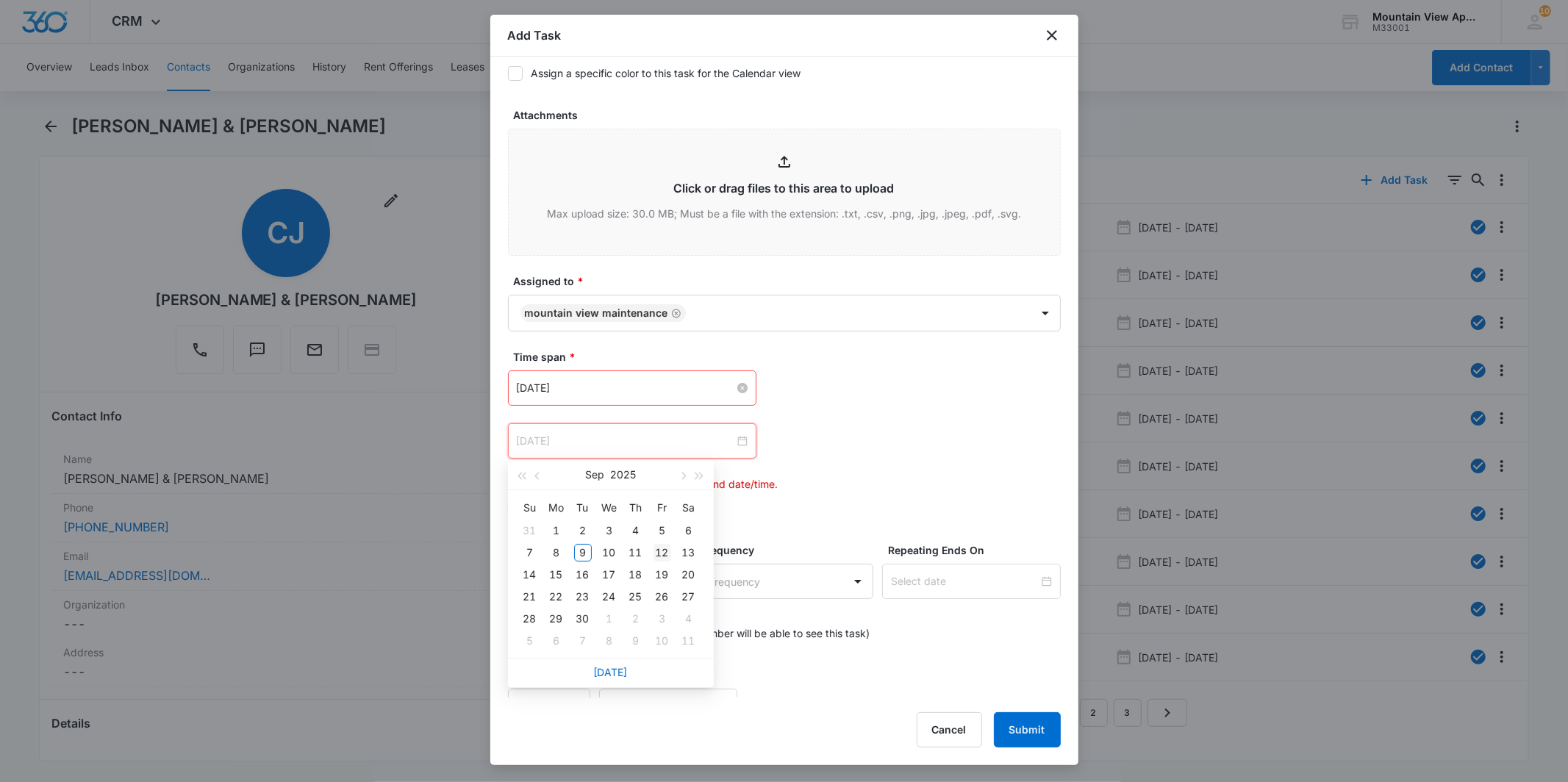
type input "[DATE]"
click at [667, 547] on div "12" at bounding box center [662, 552] width 18 height 18
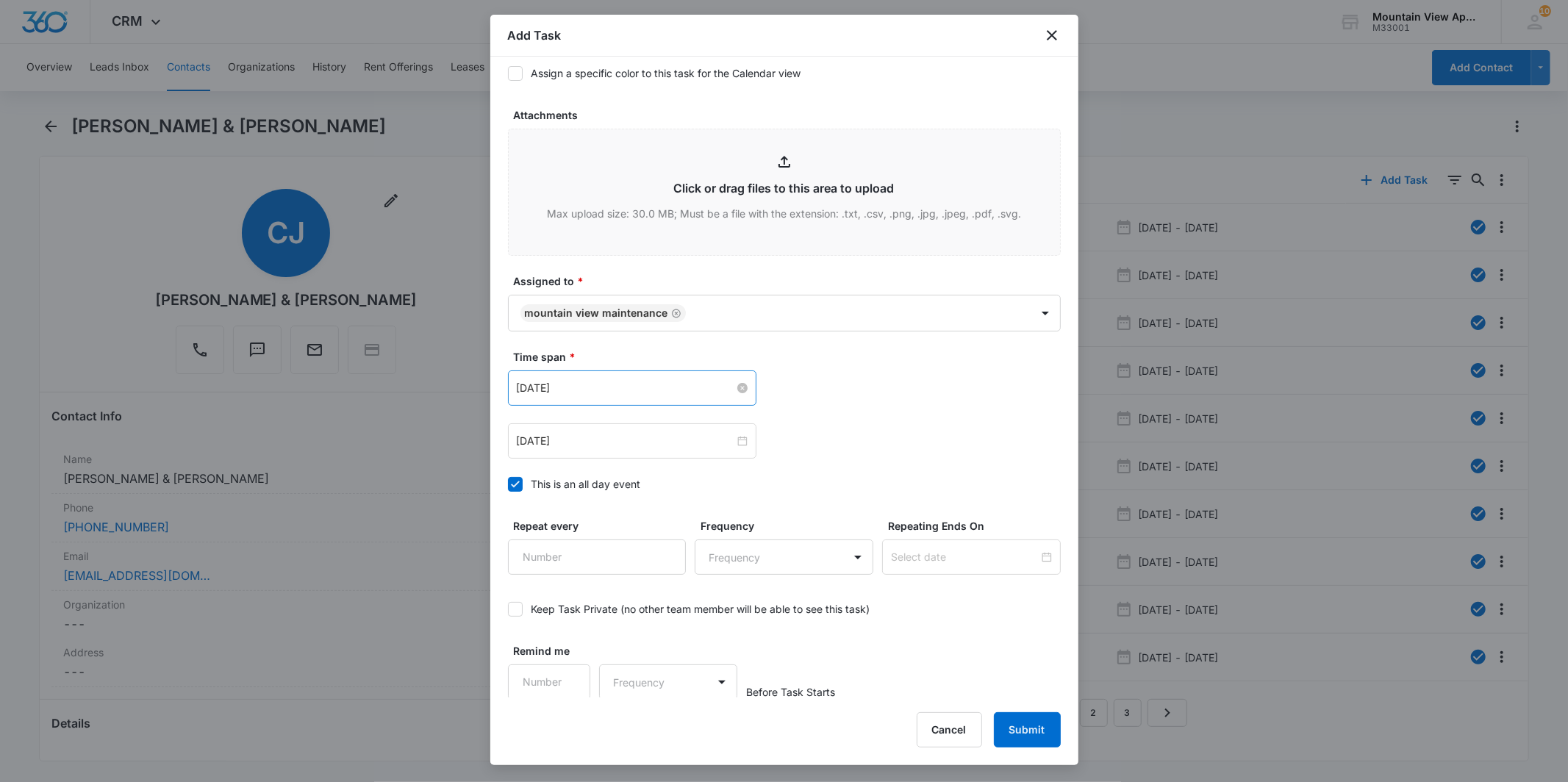
click at [936, 434] on div "[DATE] [DATE] Su Mo Tu We Th Fr Sa 31 1 2 3 4 5 6 7 8 9 10 11 12 13 14 15 16 17…" at bounding box center [784, 441] width 553 height 35
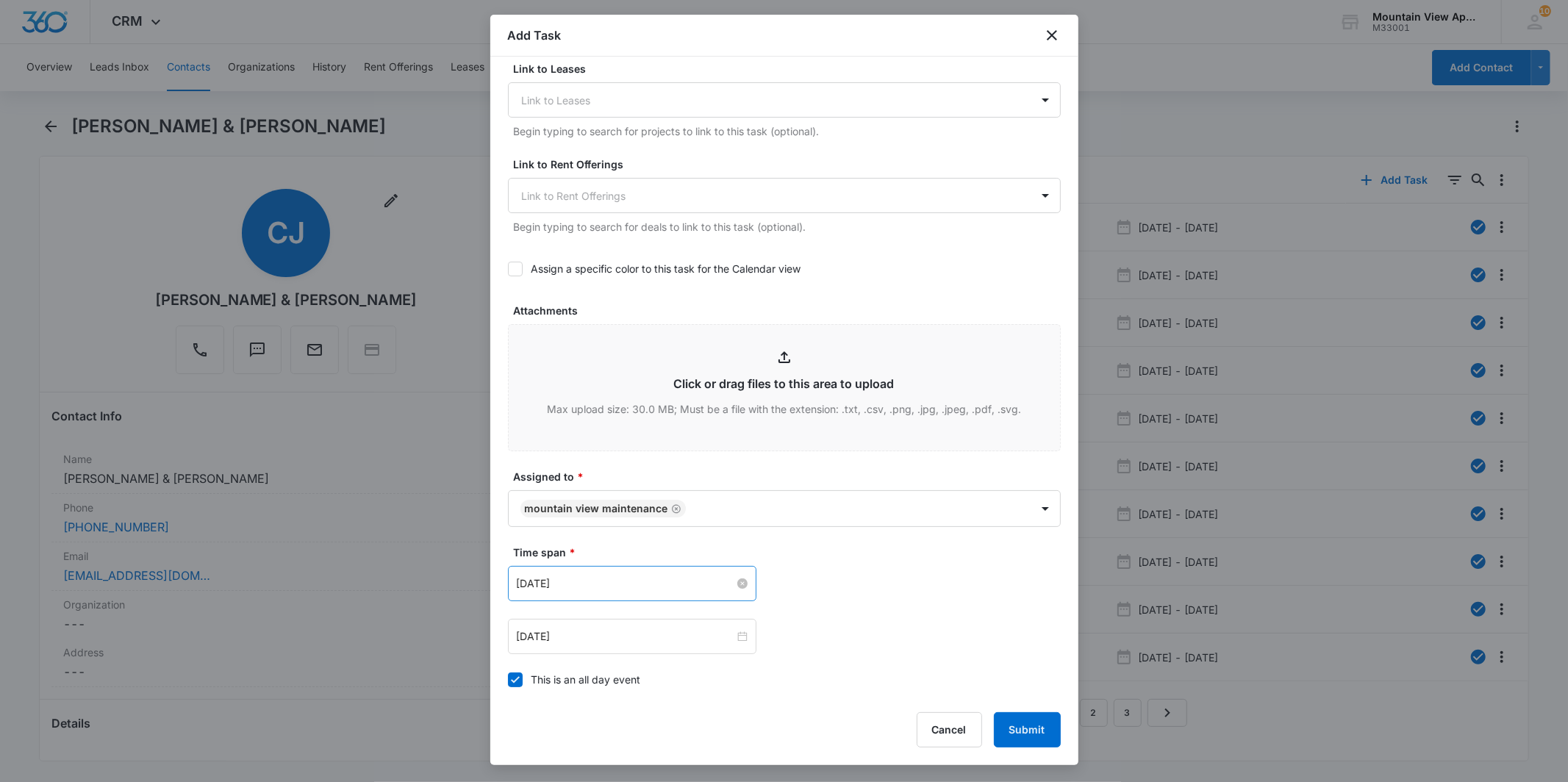
scroll to position [719, 0]
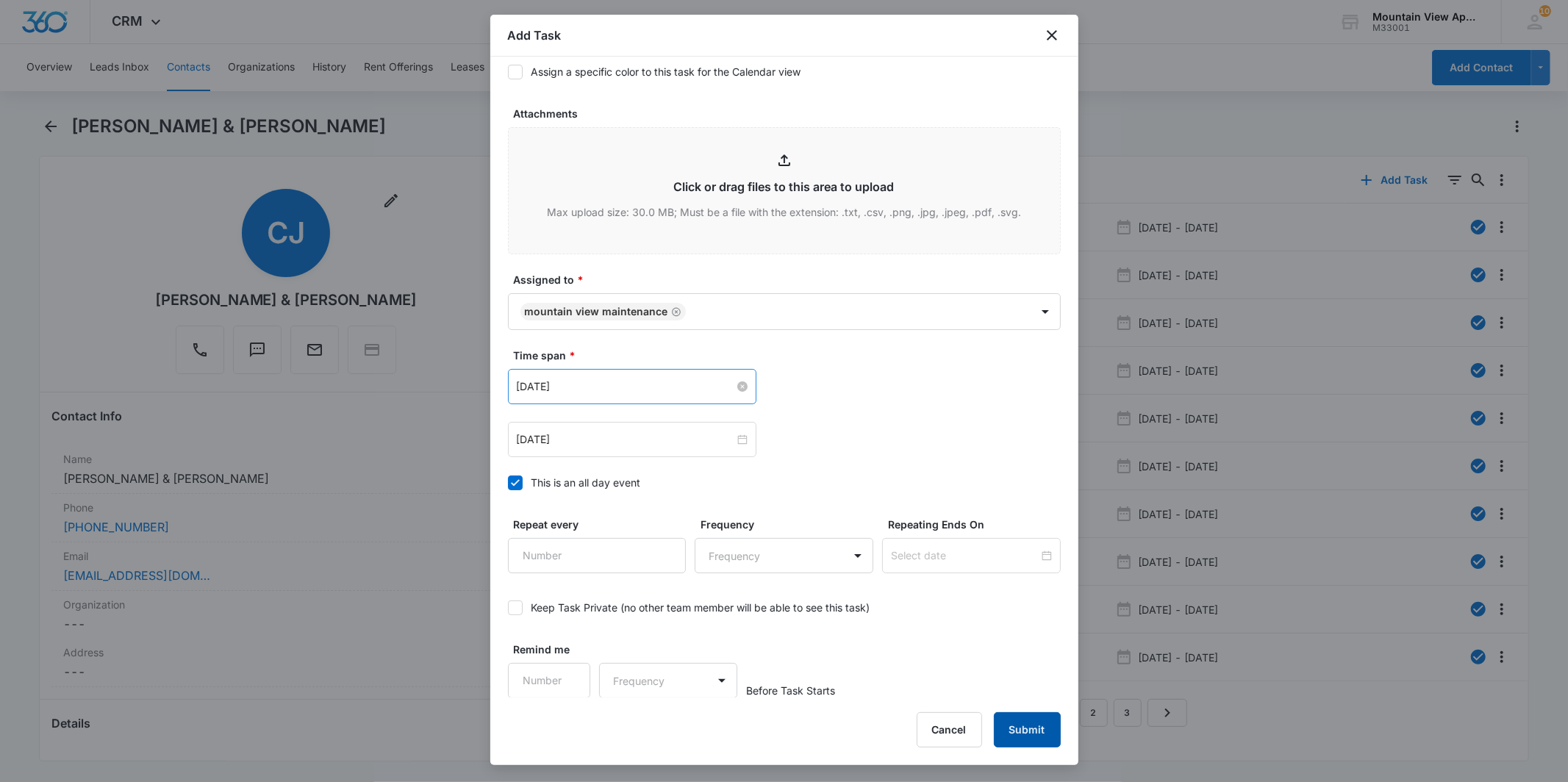
click at [1029, 730] on button "Submit" at bounding box center [1027, 730] width 67 height 35
